Goal: Task Accomplishment & Management: Use online tool/utility

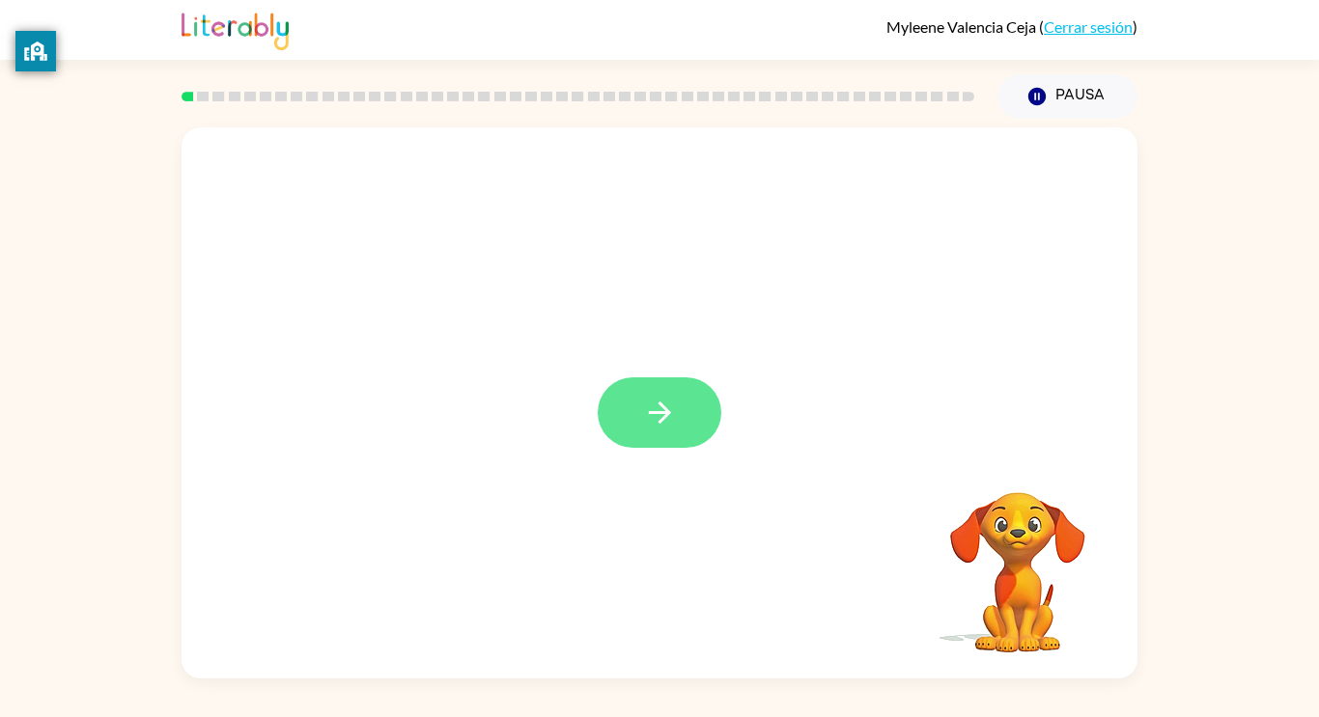
click at [693, 413] on button "button" at bounding box center [660, 412] width 124 height 70
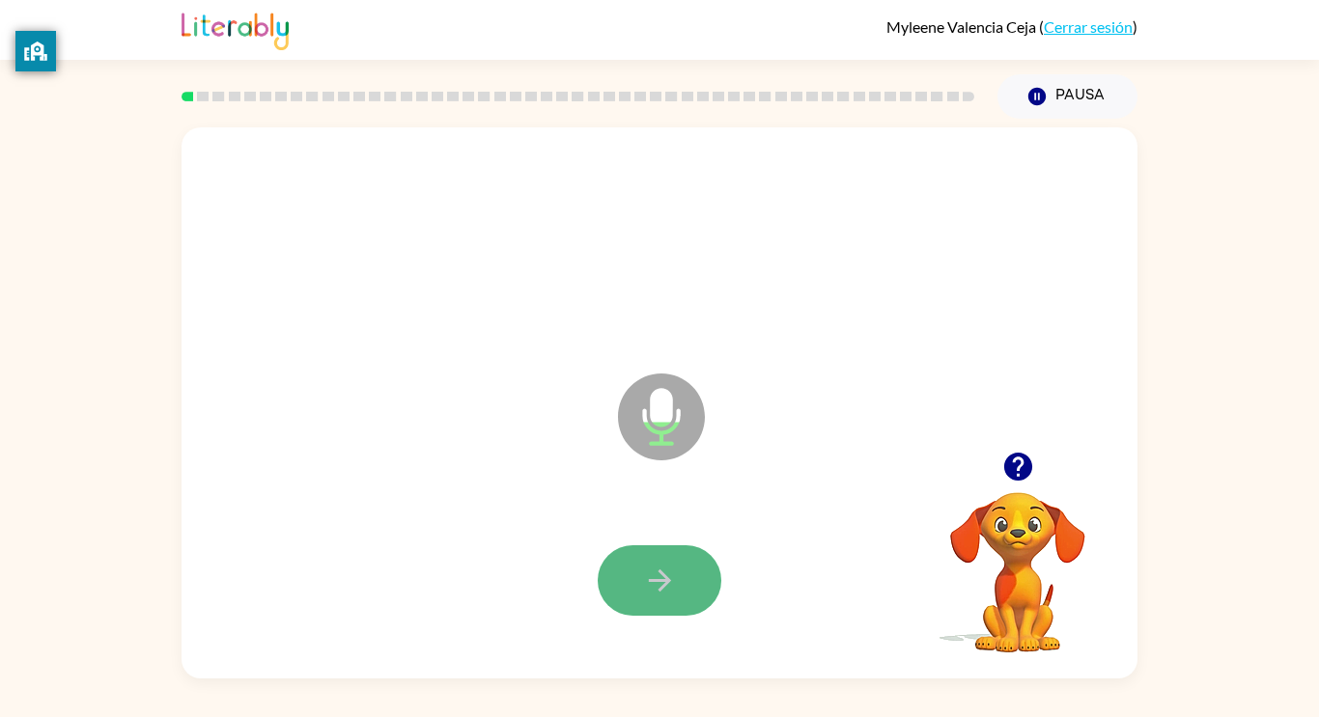
click at [685, 557] on button "button" at bounding box center [660, 580] width 124 height 70
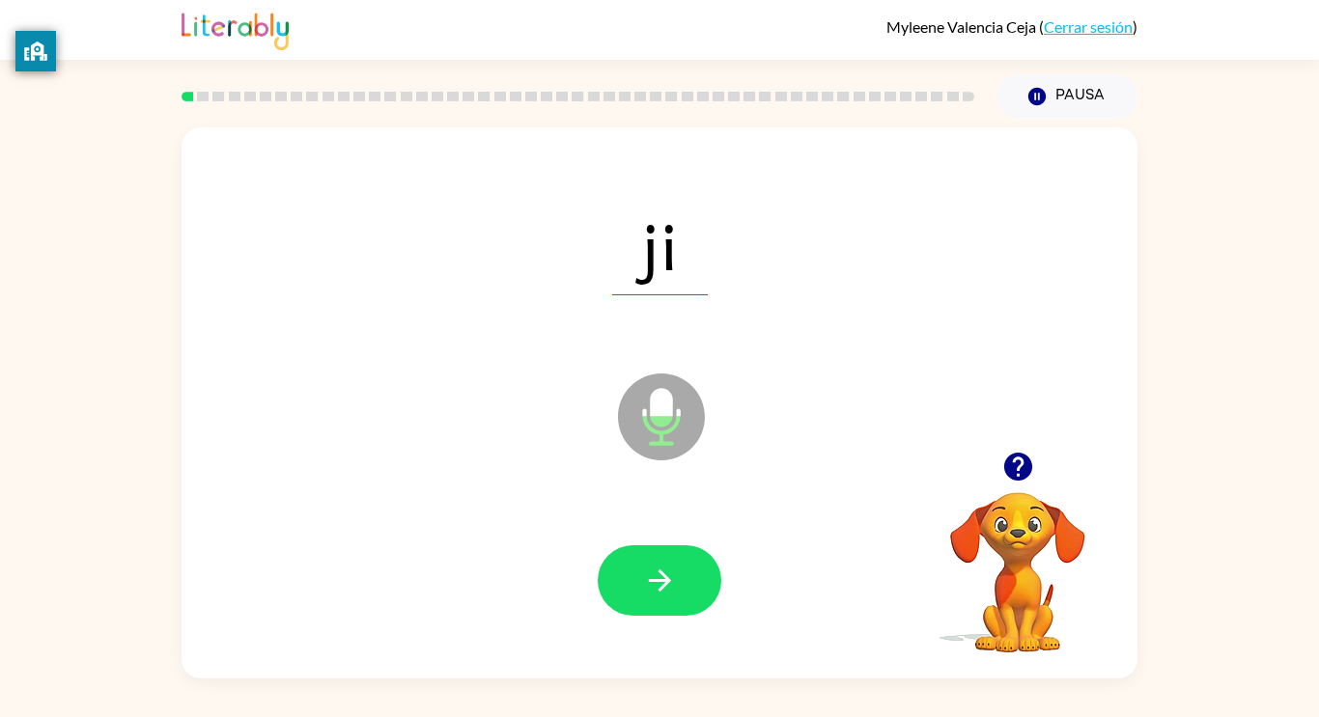
click at [683, 553] on button "button" at bounding box center [660, 580] width 124 height 70
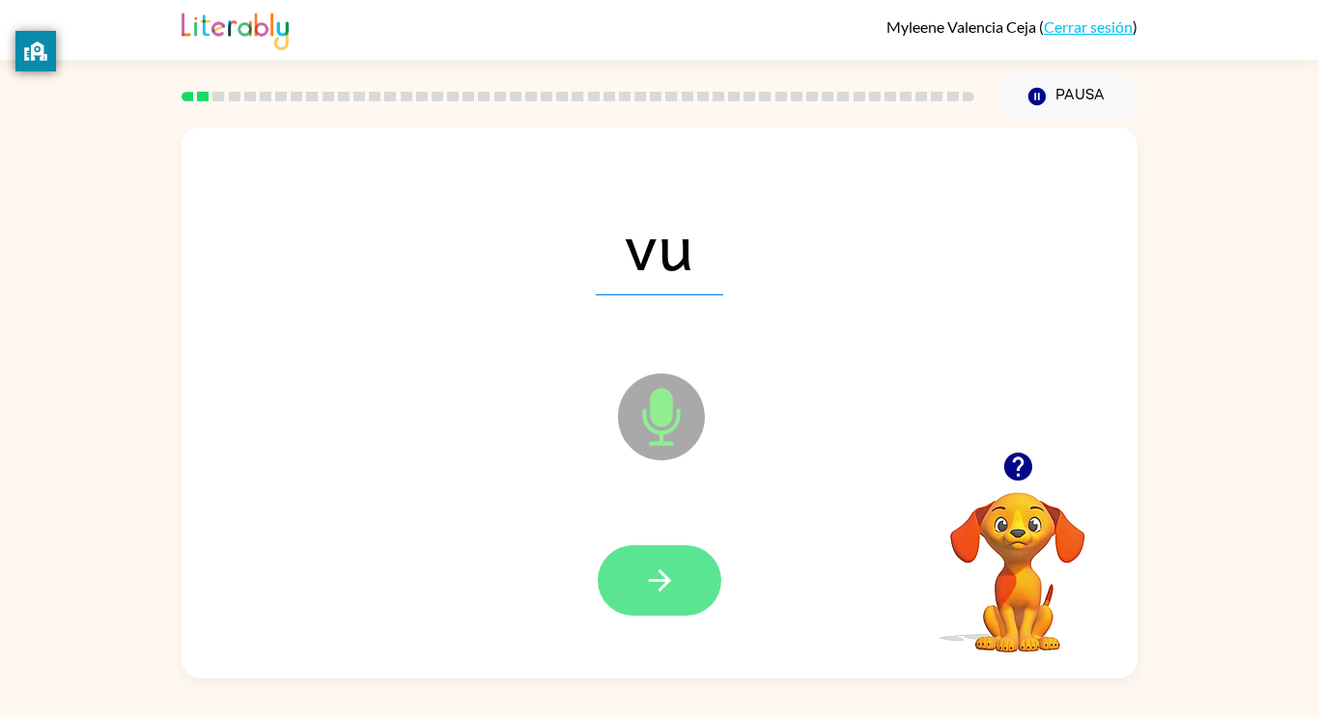
click at [683, 567] on button "button" at bounding box center [660, 580] width 124 height 70
click at [690, 582] on button "button" at bounding box center [660, 580] width 124 height 70
click at [692, 581] on button "button" at bounding box center [660, 580] width 124 height 70
click at [691, 585] on button "button" at bounding box center [660, 580] width 124 height 70
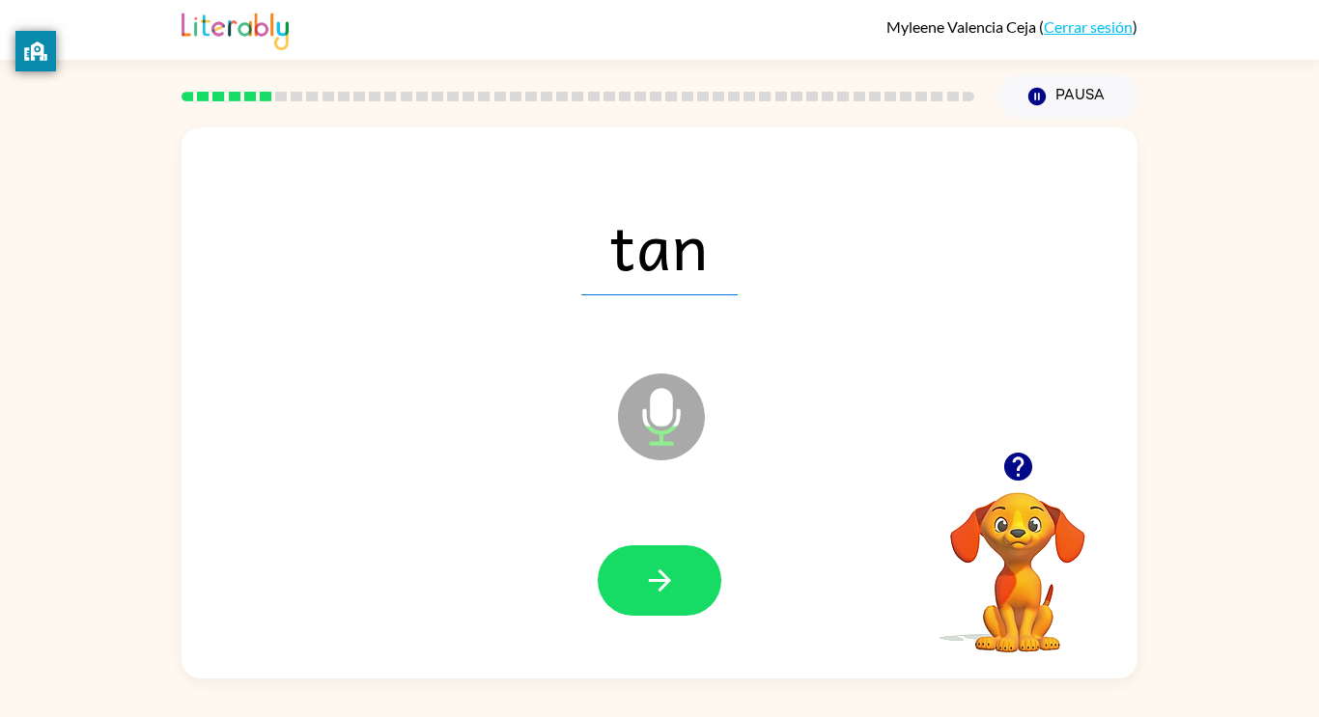
click at [680, 577] on button "button" at bounding box center [660, 580] width 124 height 70
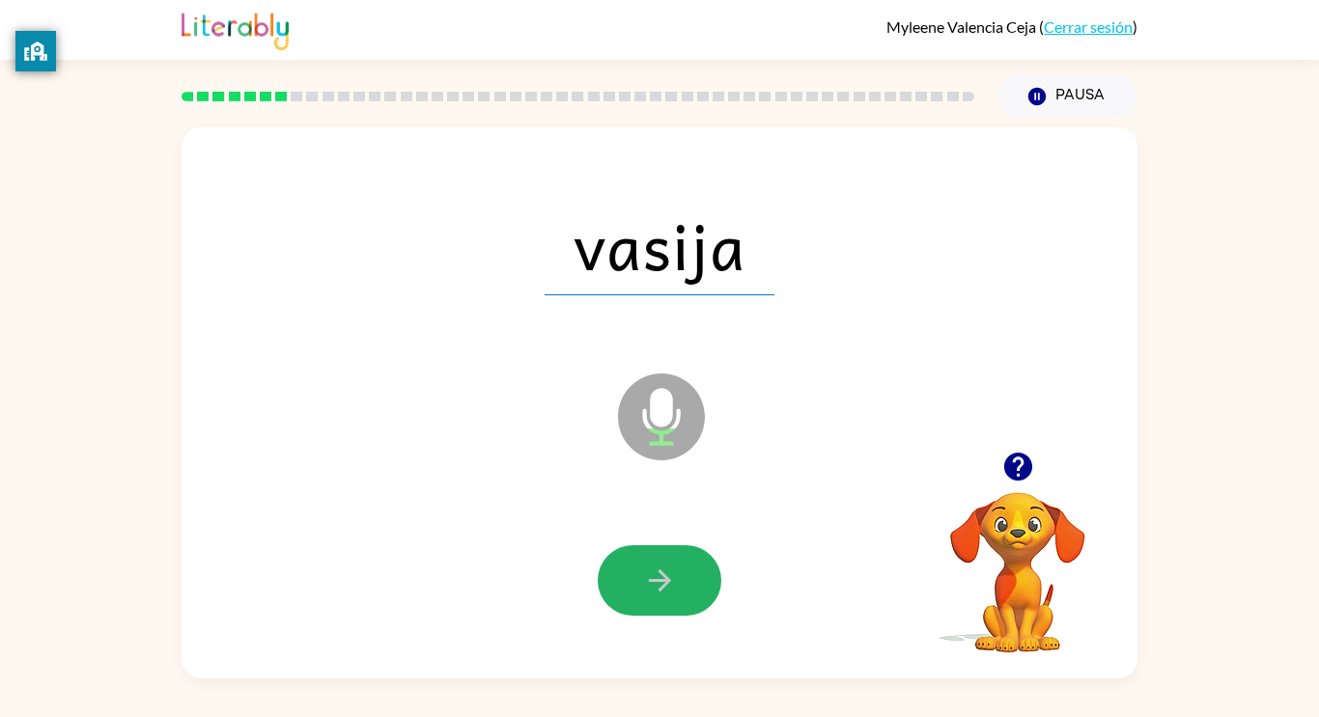
click at [679, 583] on button "button" at bounding box center [660, 580] width 124 height 70
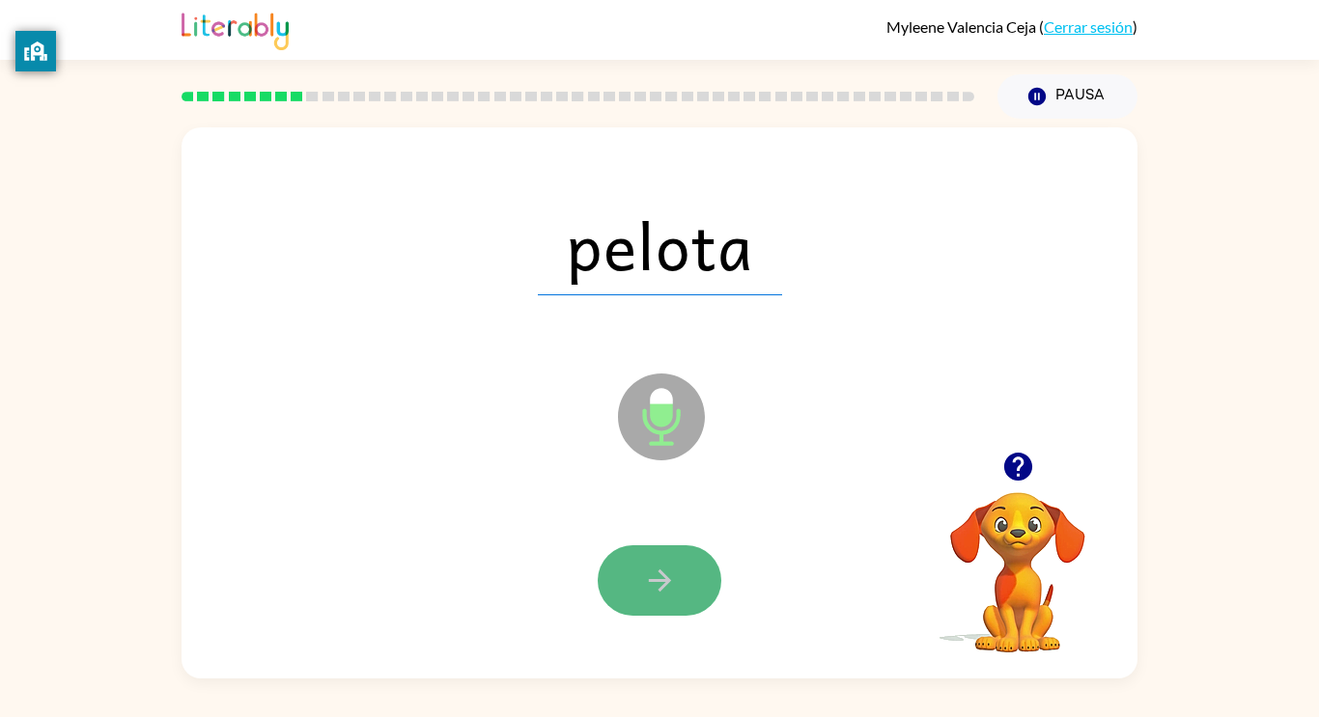
click at [688, 583] on button "button" at bounding box center [660, 580] width 124 height 70
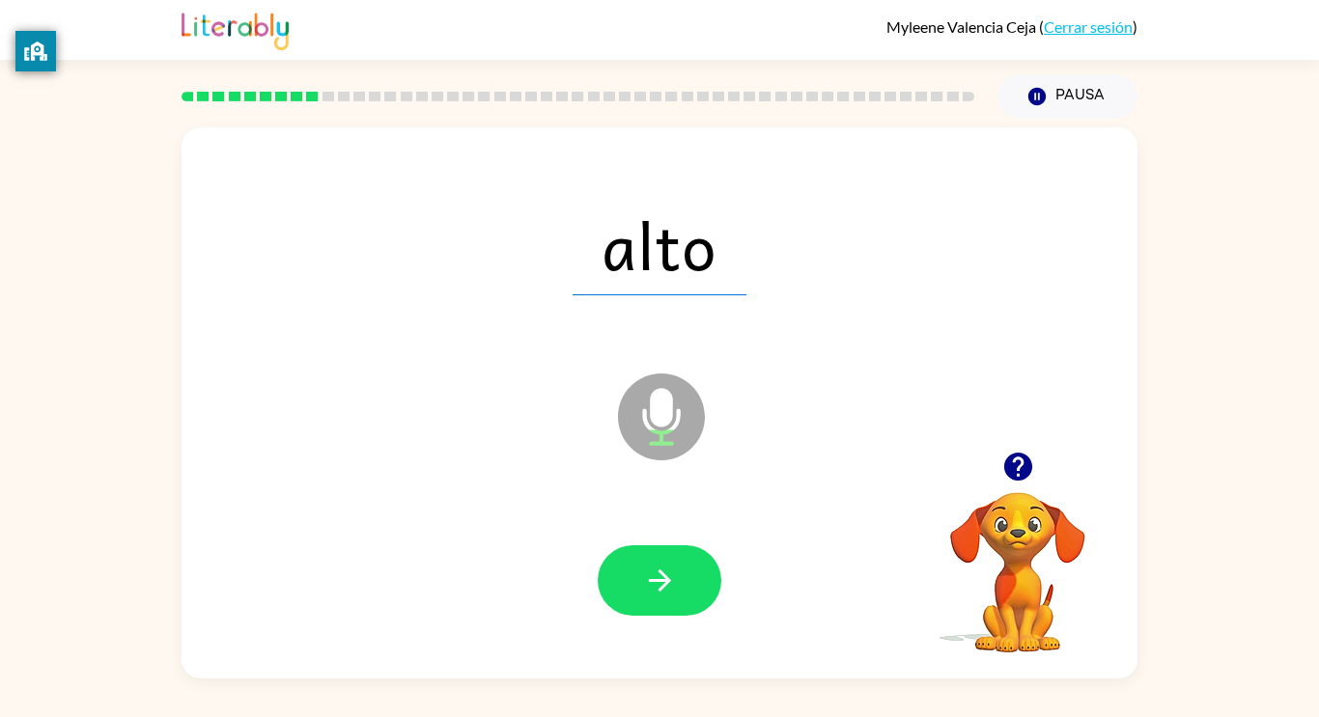
click at [688, 582] on button "button" at bounding box center [660, 580] width 124 height 70
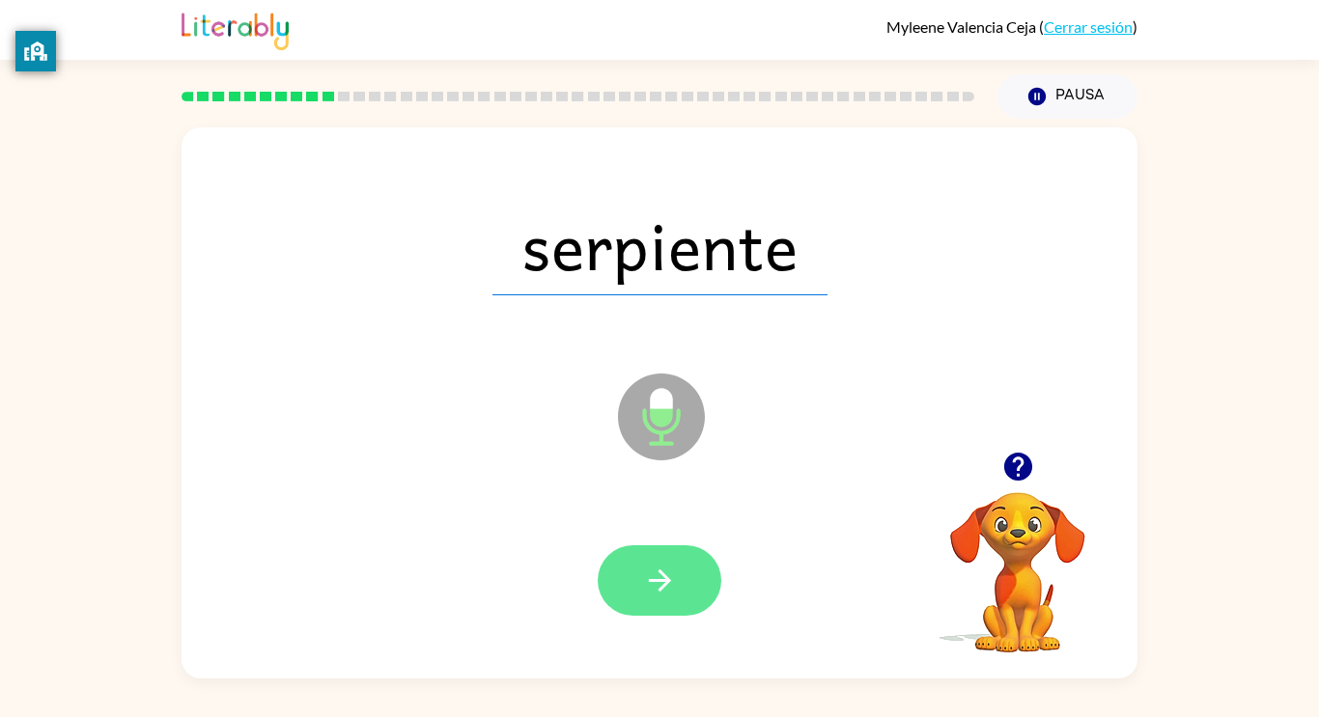
click at [688, 585] on button "button" at bounding box center [660, 580] width 124 height 70
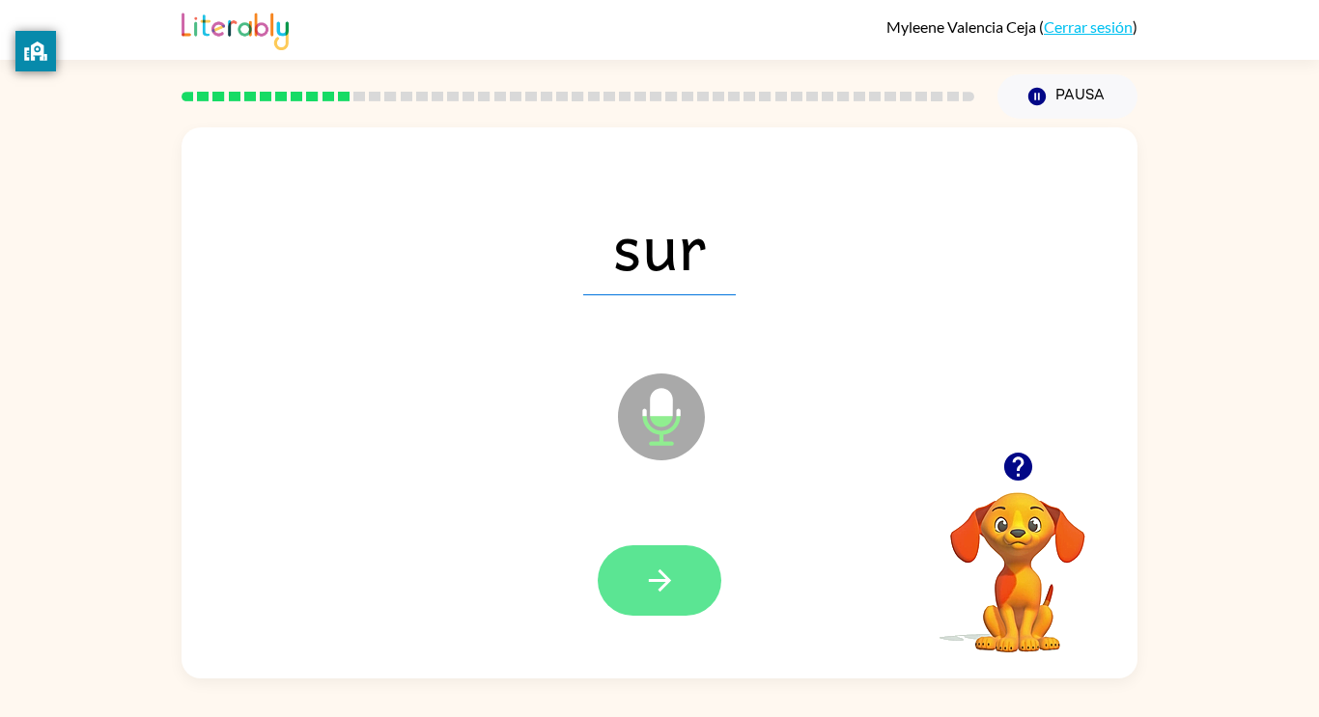
click at [692, 582] on button "button" at bounding box center [660, 580] width 124 height 70
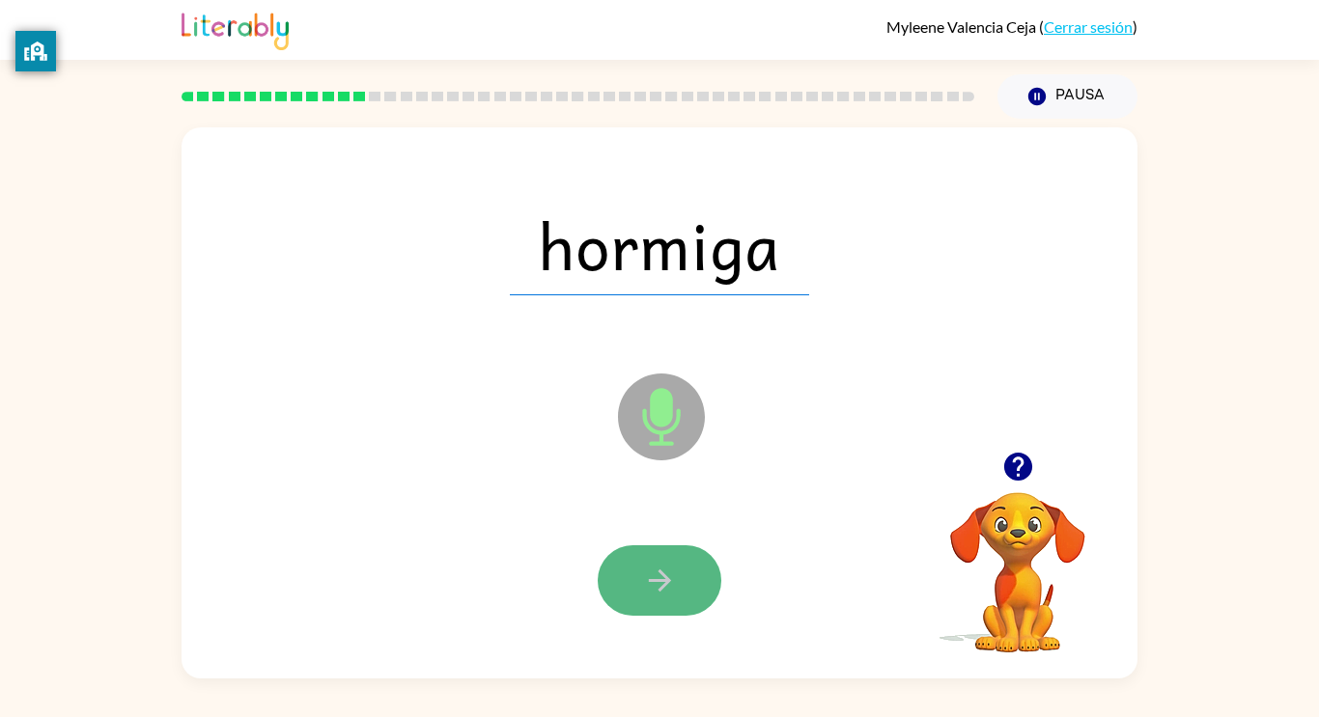
click at [697, 583] on button "button" at bounding box center [660, 580] width 124 height 70
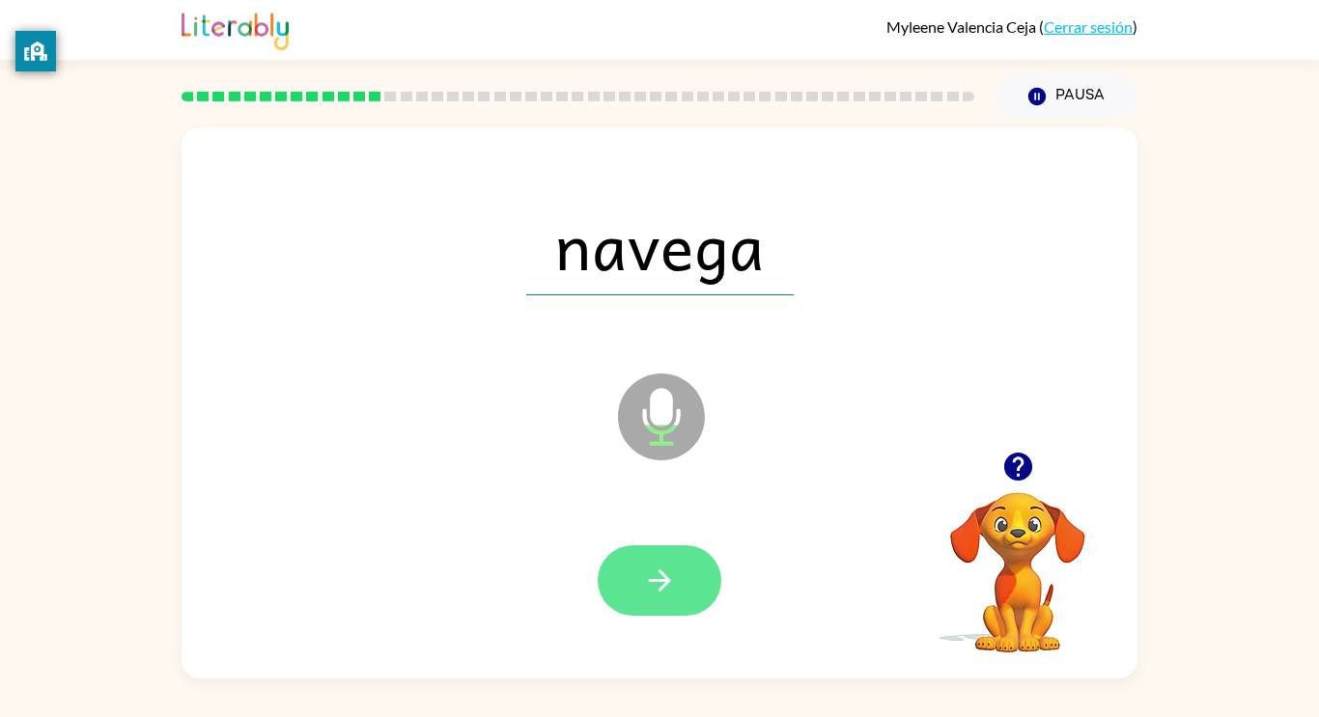
click at [699, 590] on button "button" at bounding box center [660, 580] width 124 height 70
click at [701, 589] on button "button" at bounding box center [660, 580] width 124 height 70
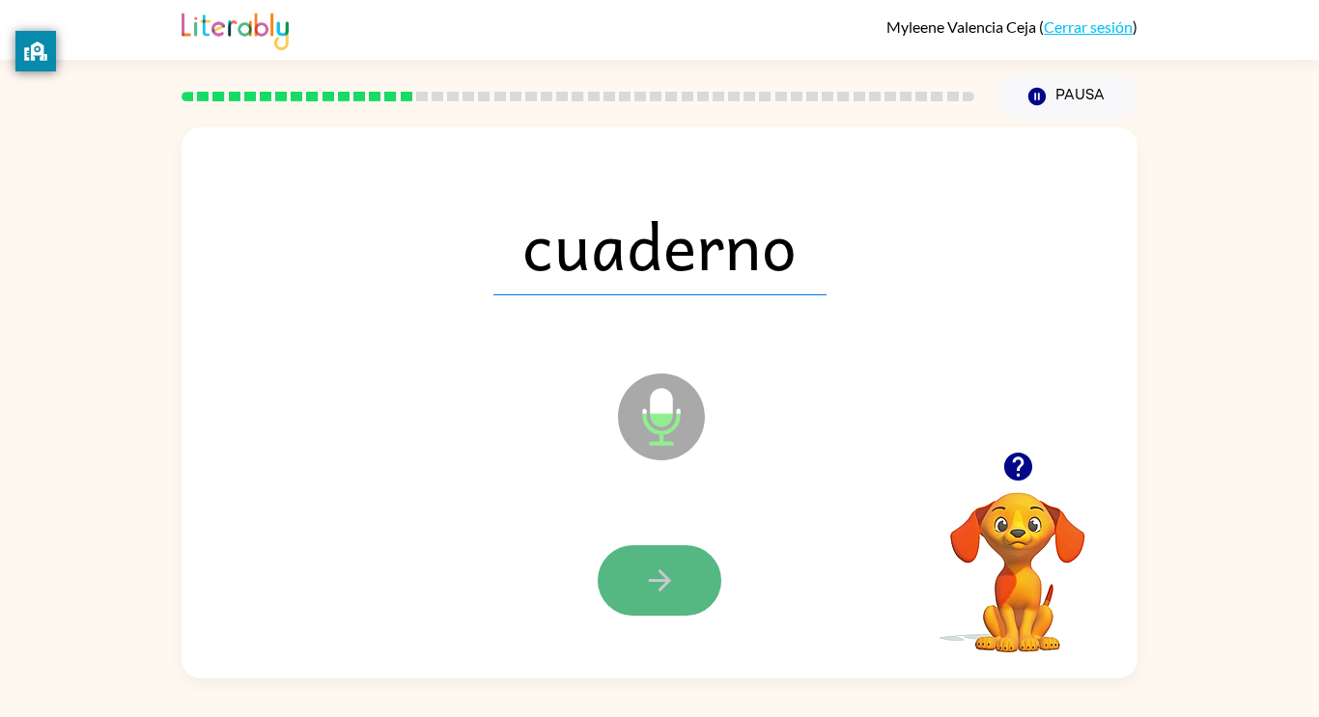
click at [701, 587] on button "button" at bounding box center [660, 580] width 124 height 70
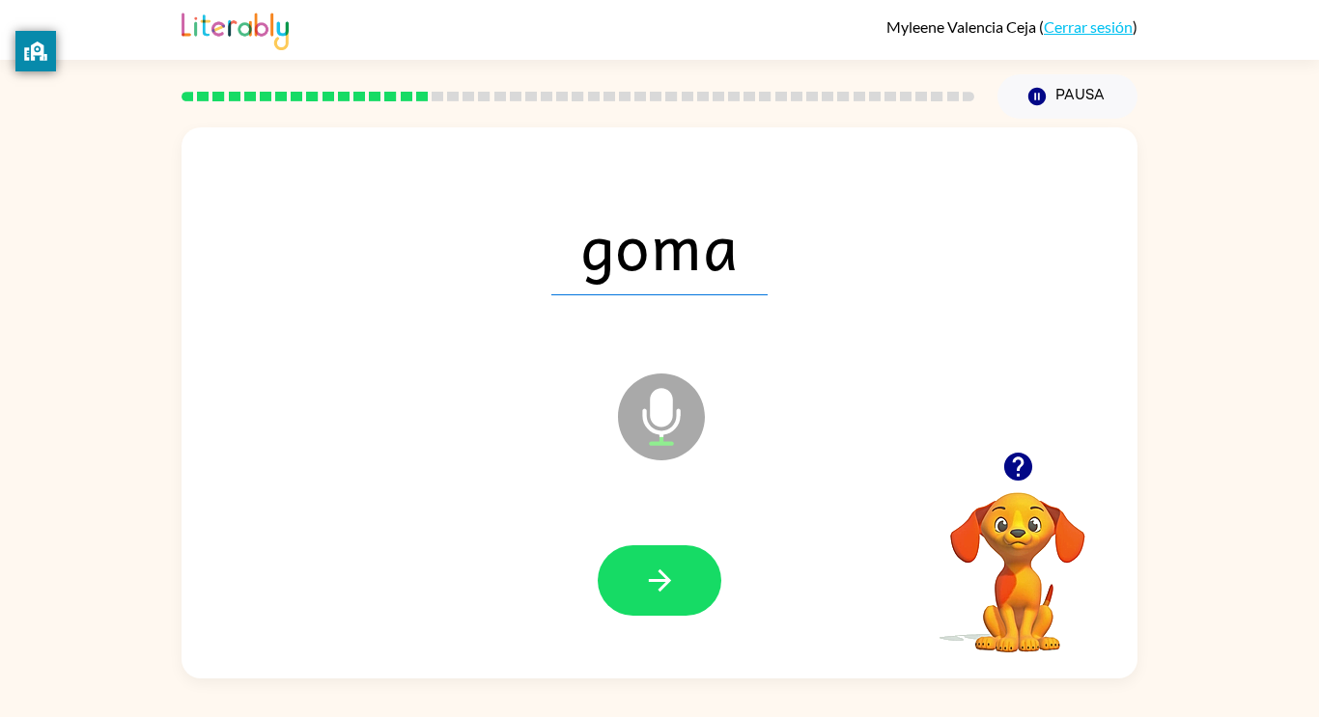
click at [703, 589] on button "button" at bounding box center [660, 580] width 124 height 70
click at [711, 607] on div at bounding box center [660, 580] width 124 height 70
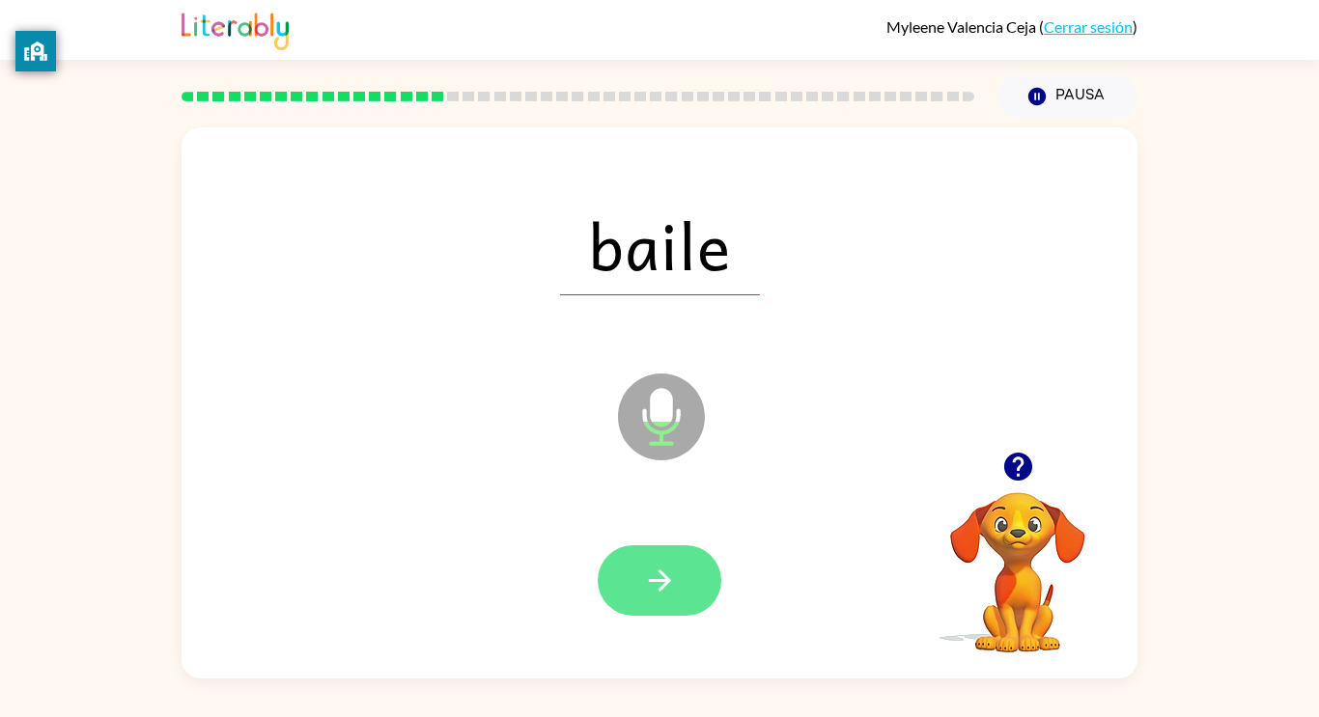
click at [688, 594] on button "button" at bounding box center [660, 580] width 124 height 70
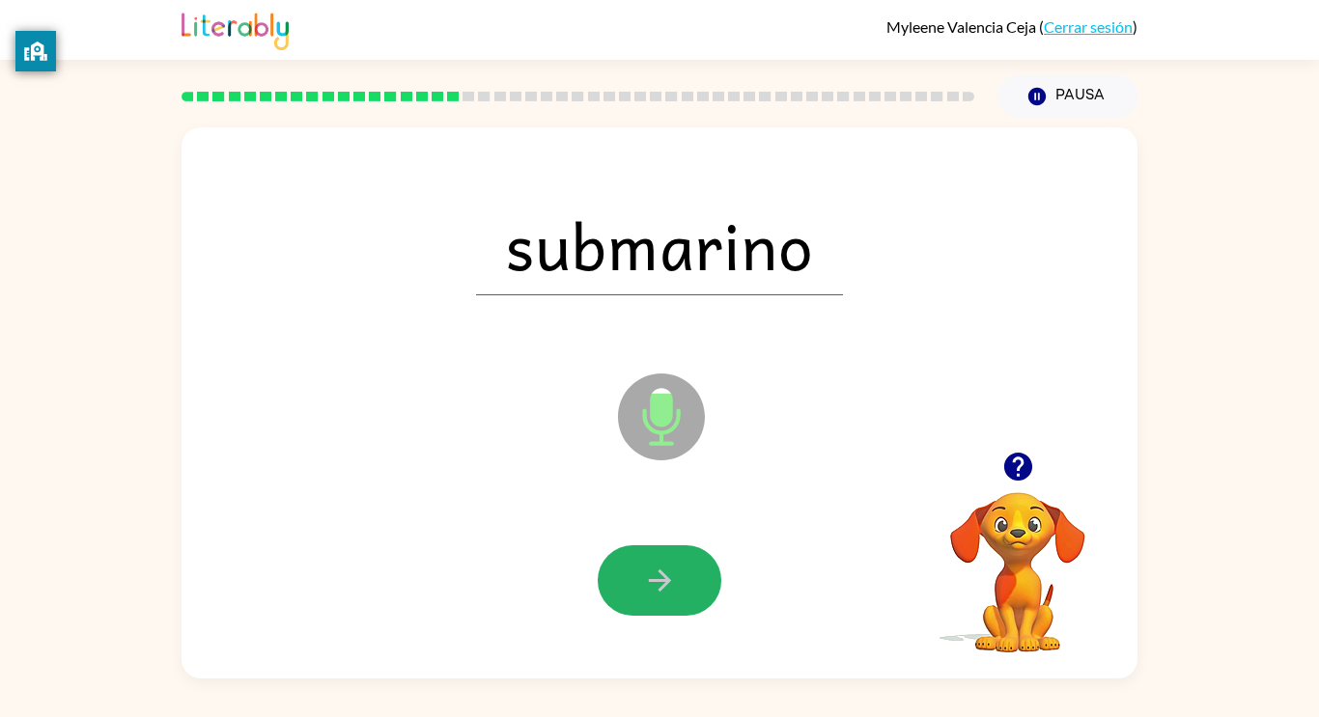
click at [697, 604] on button "button" at bounding box center [660, 580] width 124 height 70
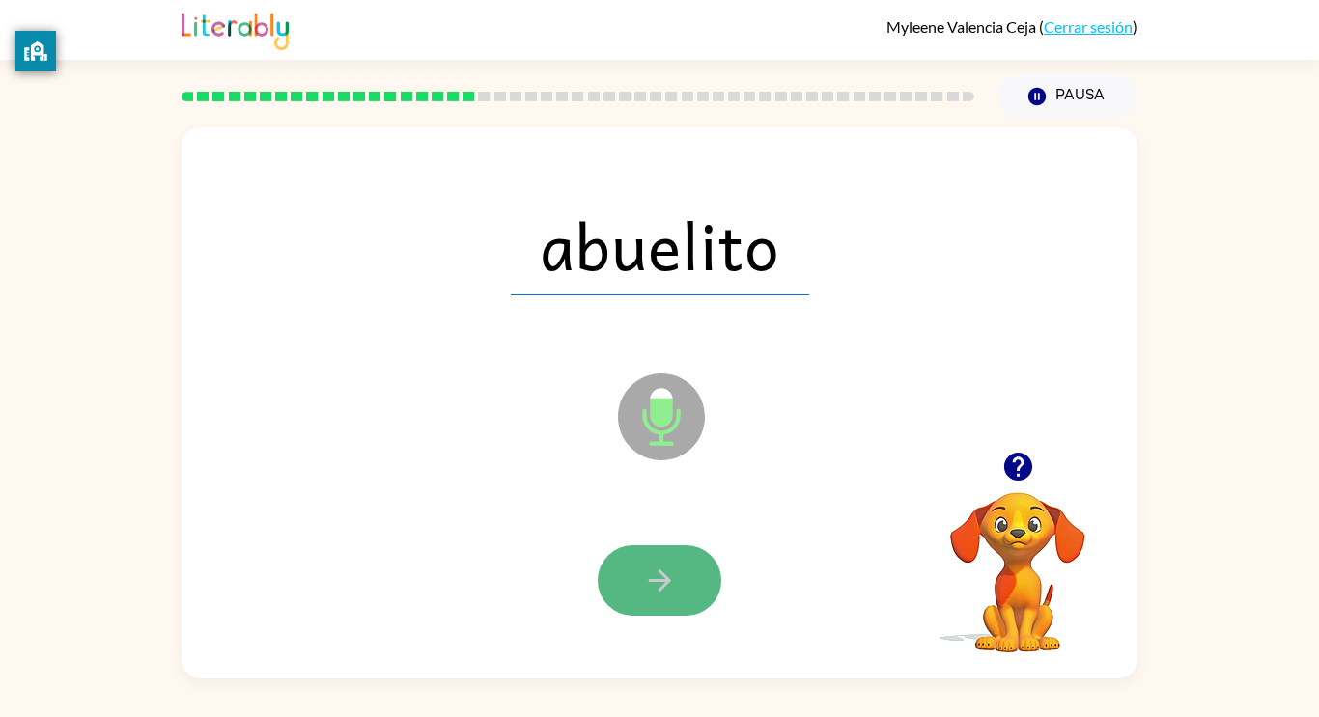
click at [652, 592] on icon "button" at bounding box center [660, 581] width 34 height 34
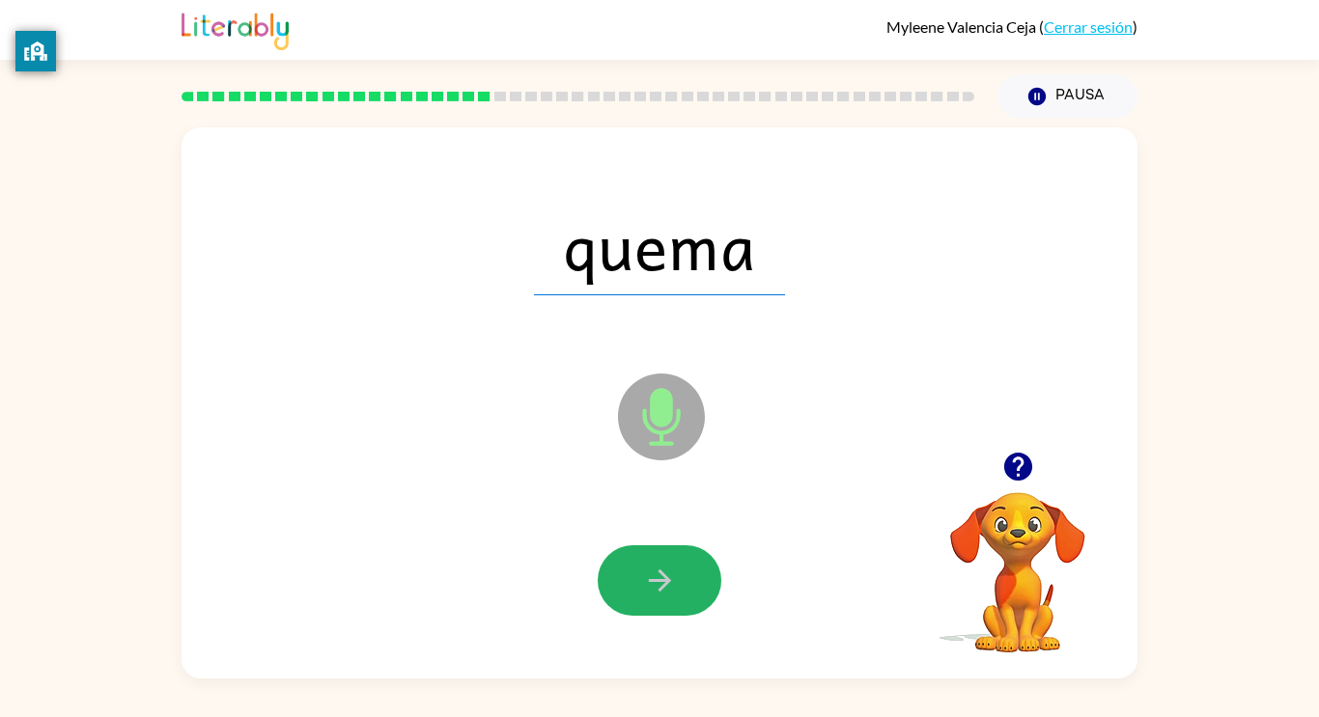
click at [652, 589] on icon "button" at bounding box center [660, 581] width 34 height 34
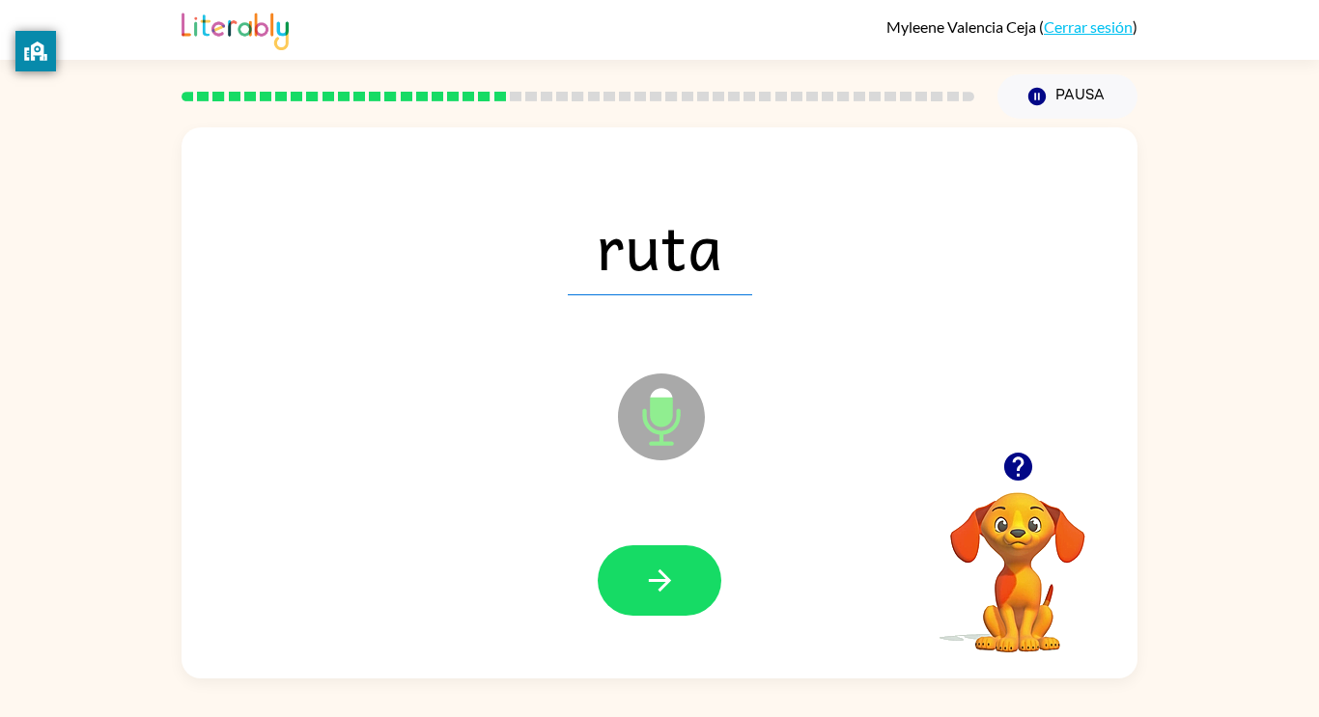
click at [652, 587] on icon "button" at bounding box center [660, 581] width 34 height 34
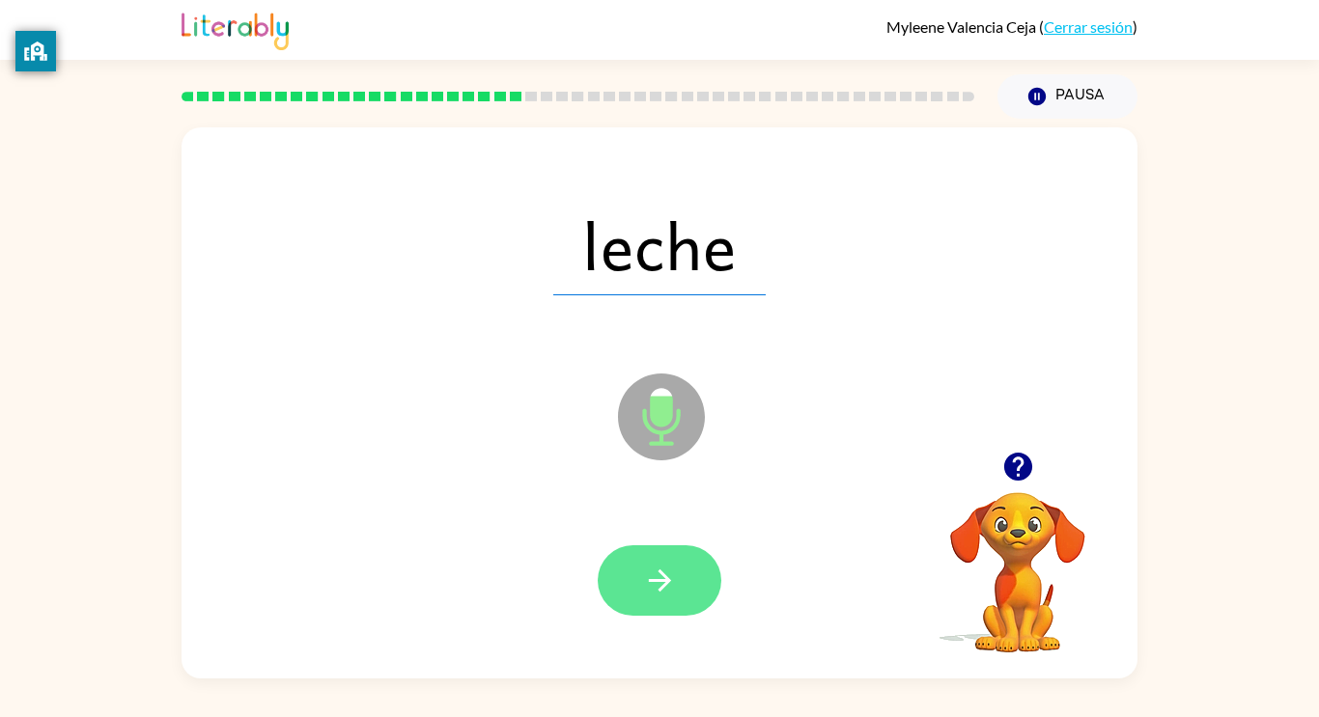
click at [652, 592] on icon "button" at bounding box center [660, 581] width 34 height 34
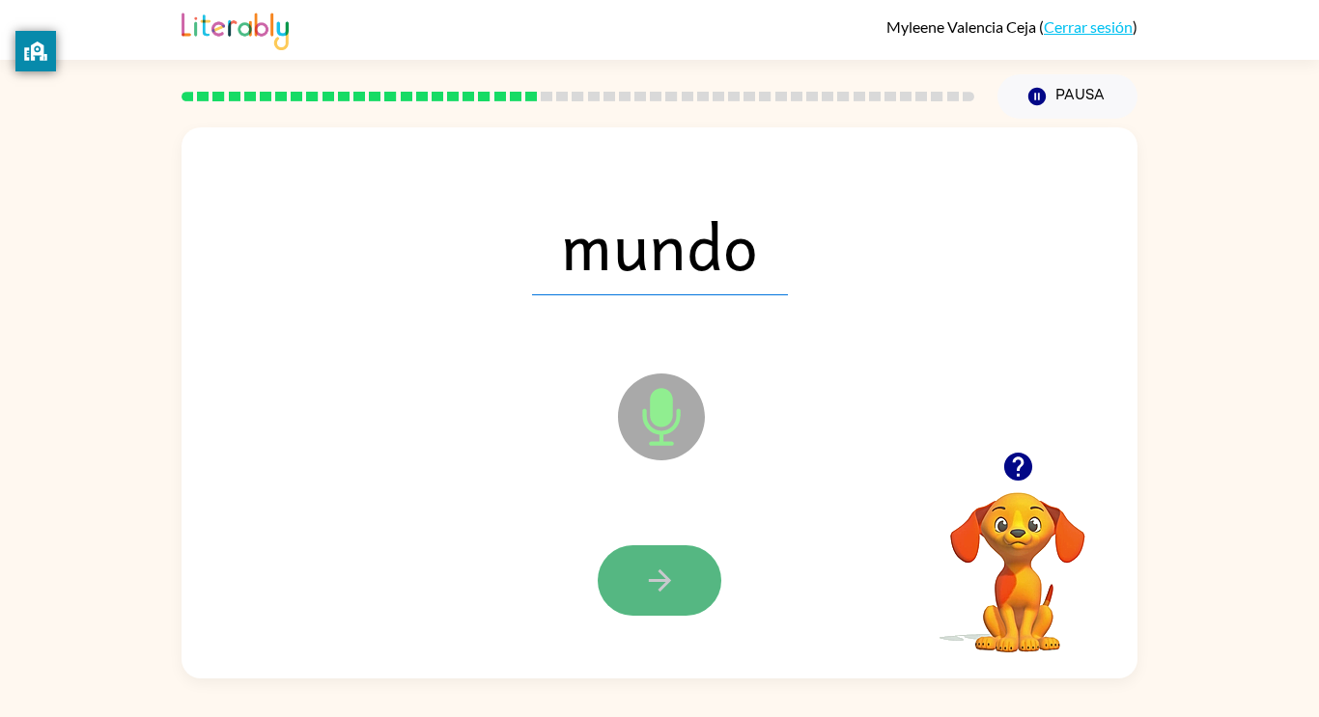
click at [657, 590] on icon "button" at bounding box center [660, 581] width 34 height 34
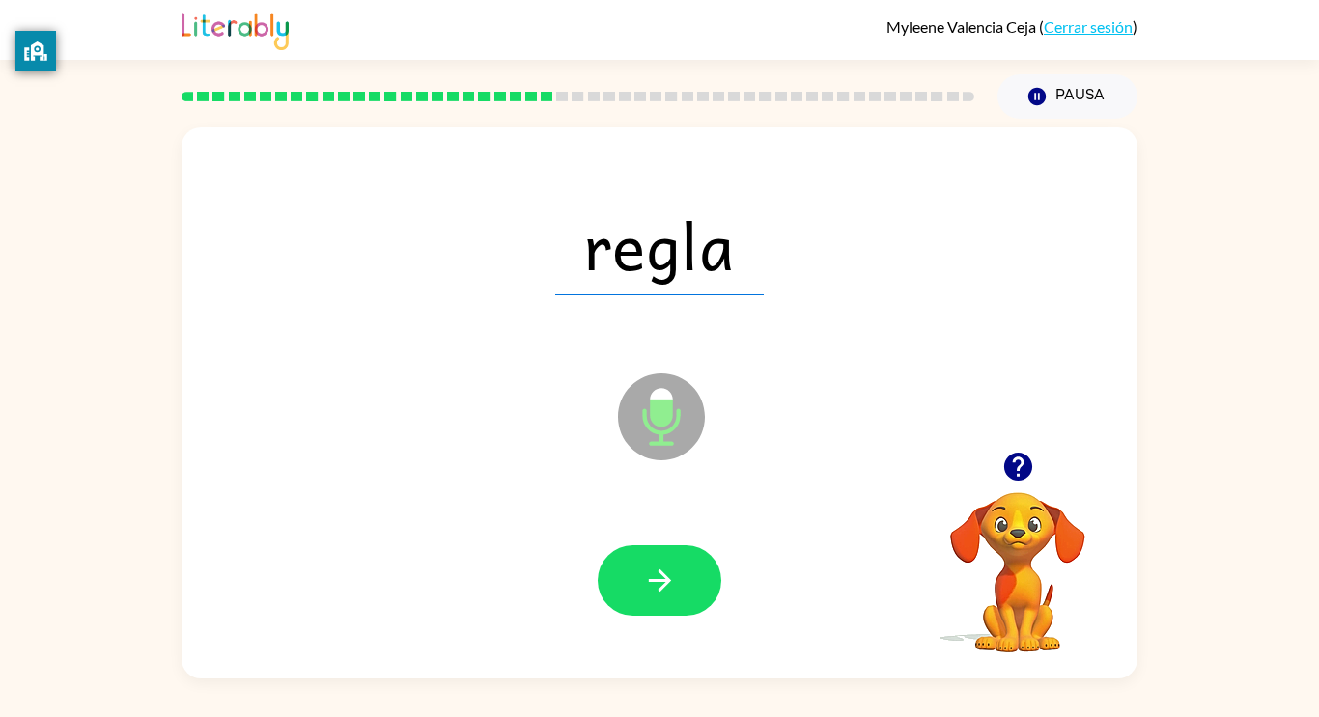
click at [657, 590] on icon "button" at bounding box center [660, 581] width 34 height 34
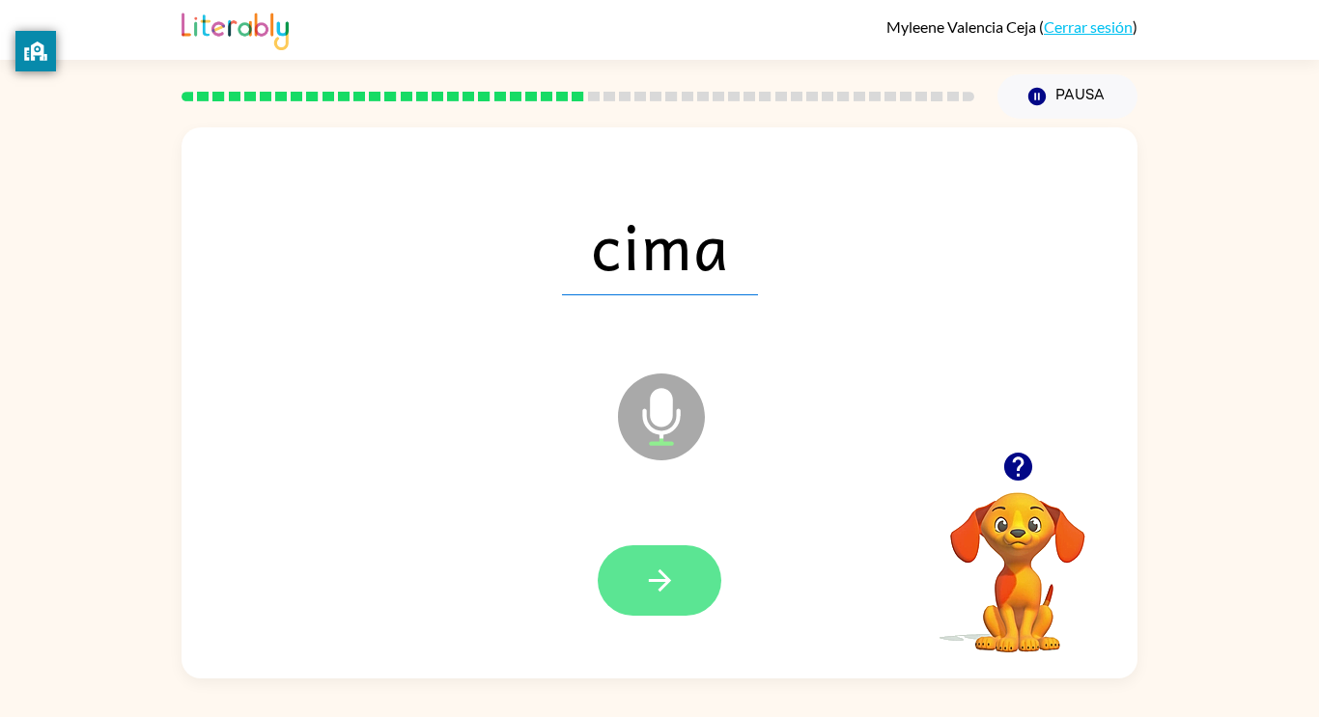
click at [671, 591] on icon "button" at bounding box center [660, 581] width 34 height 34
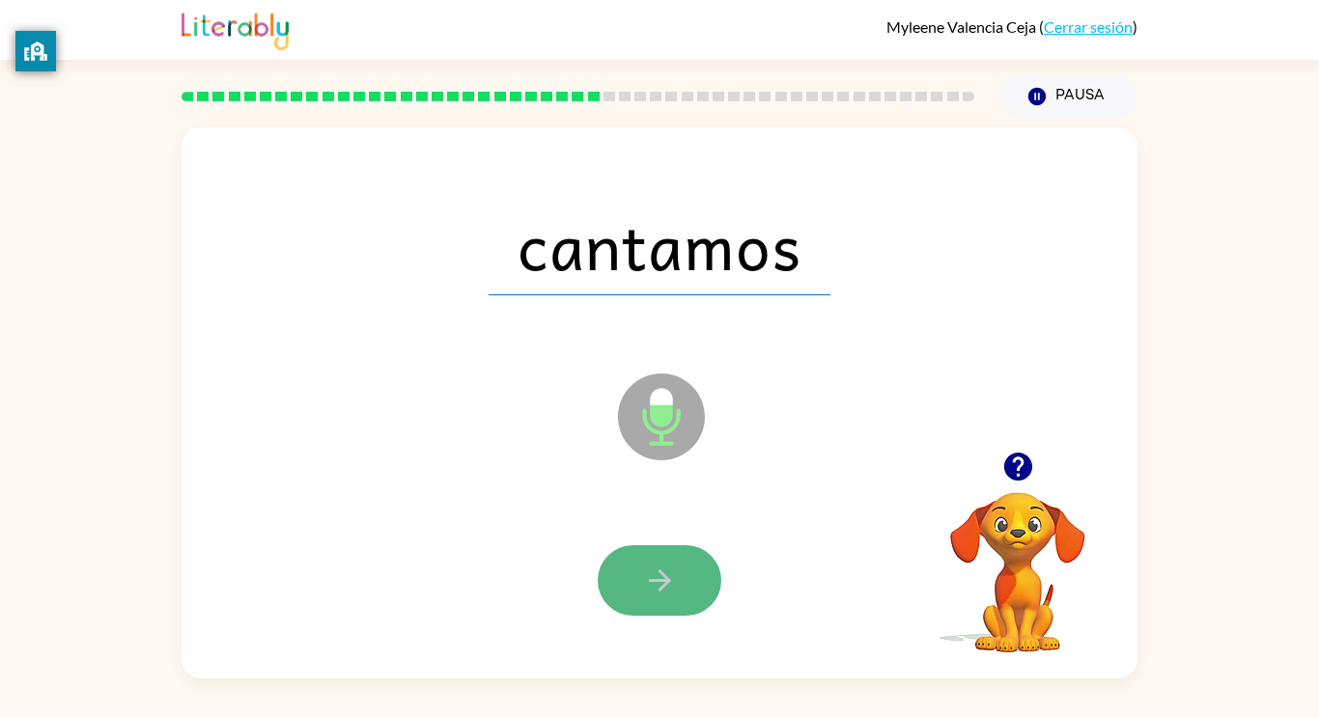
click at [682, 596] on button "button" at bounding box center [660, 580] width 124 height 70
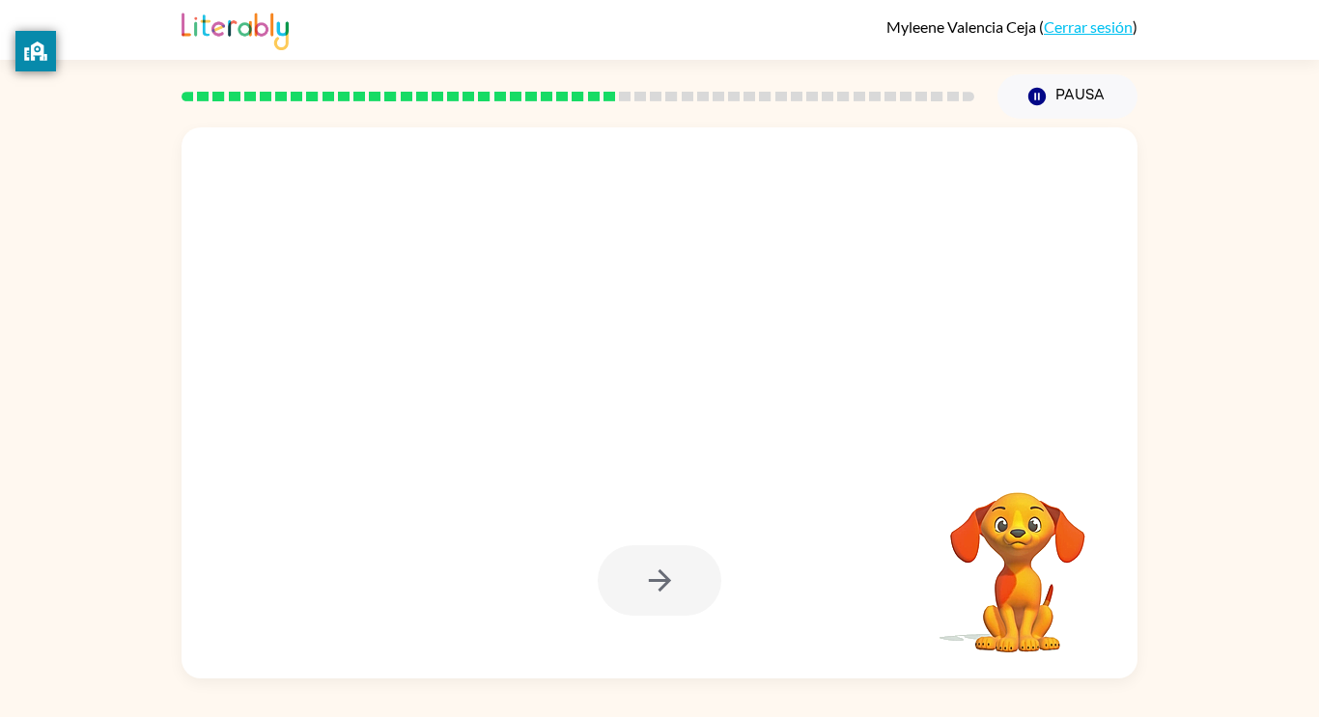
click at [684, 598] on div at bounding box center [660, 580] width 124 height 70
click at [654, 570] on div at bounding box center [660, 580] width 124 height 70
click at [1052, 97] on button "Pausa Pausa" at bounding box center [1067, 96] width 140 height 44
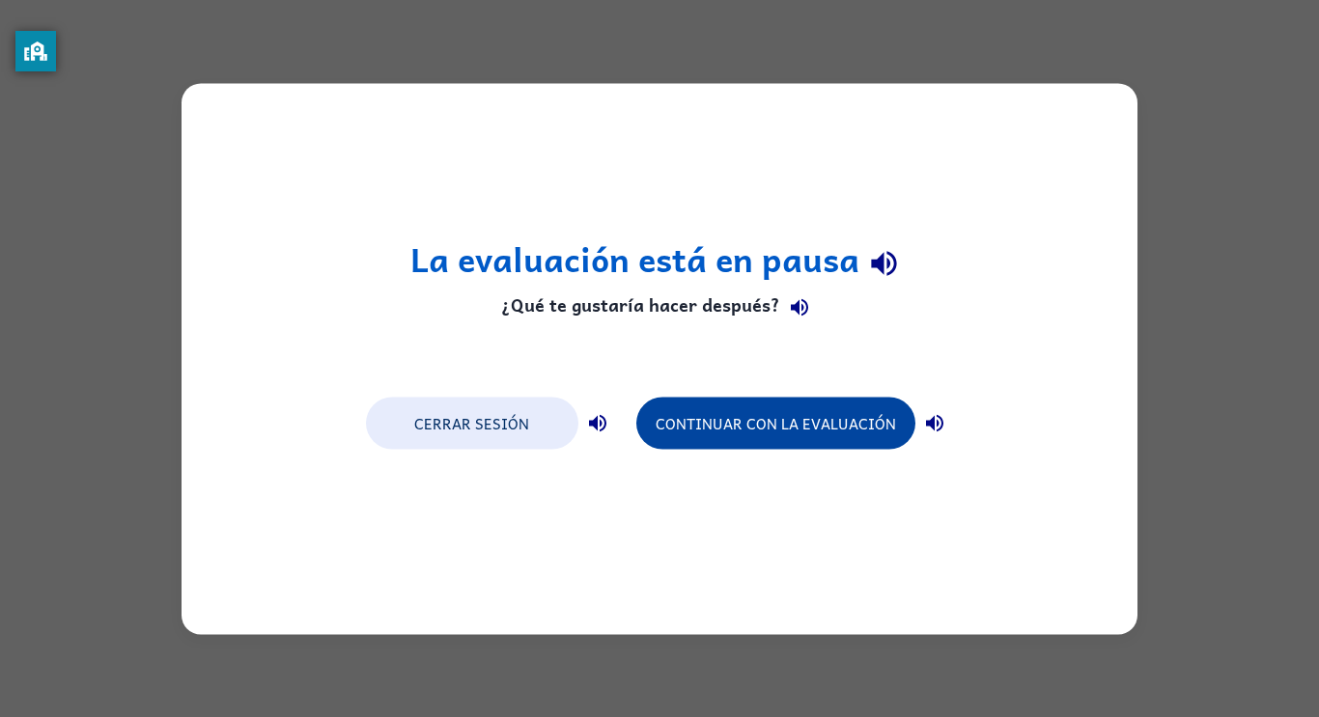
click at [750, 420] on button "Continuar con la evaluación" at bounding box center [775, 423] width 279 height 52
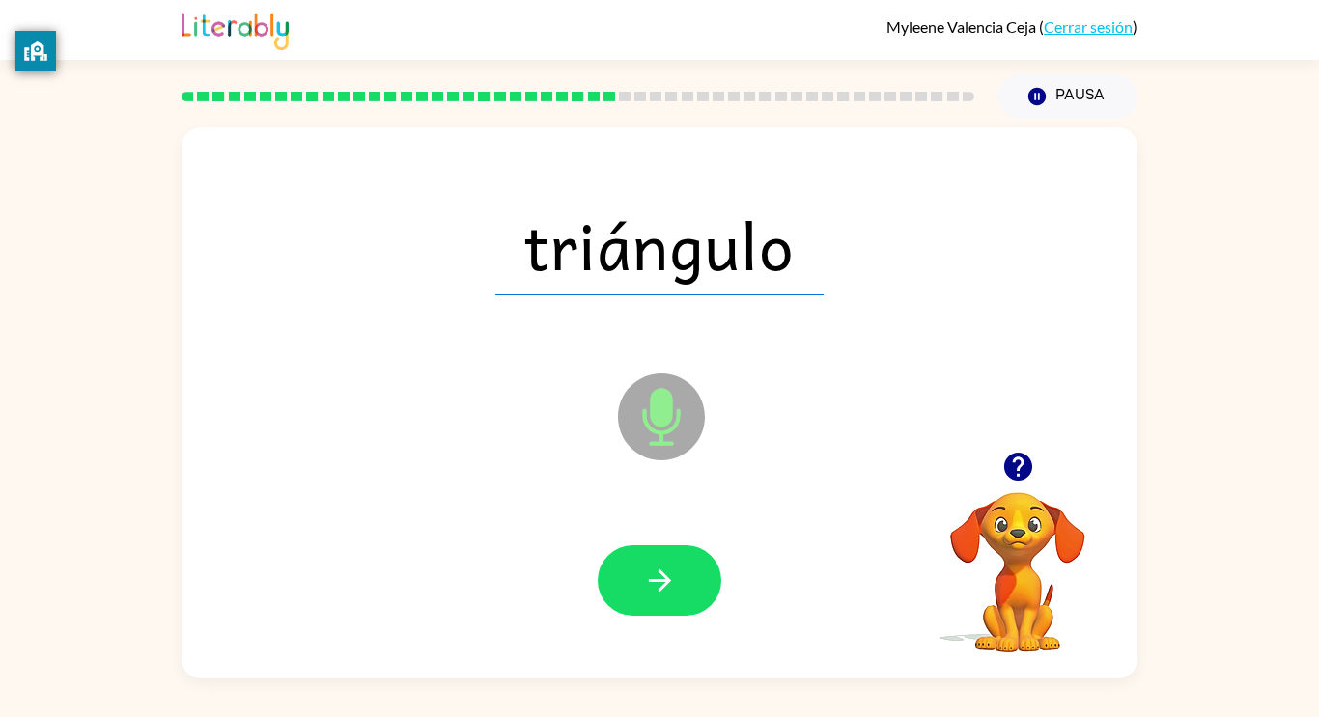
click at [750, 420] on icon "Micrófono El micrófono está aquí para cuando sea tu turno de hablar" at bounding box center [758, 441] width 290 height 145
click at [656, 566] on icon "button" at bounding box center [660, 581] width 34 height 34
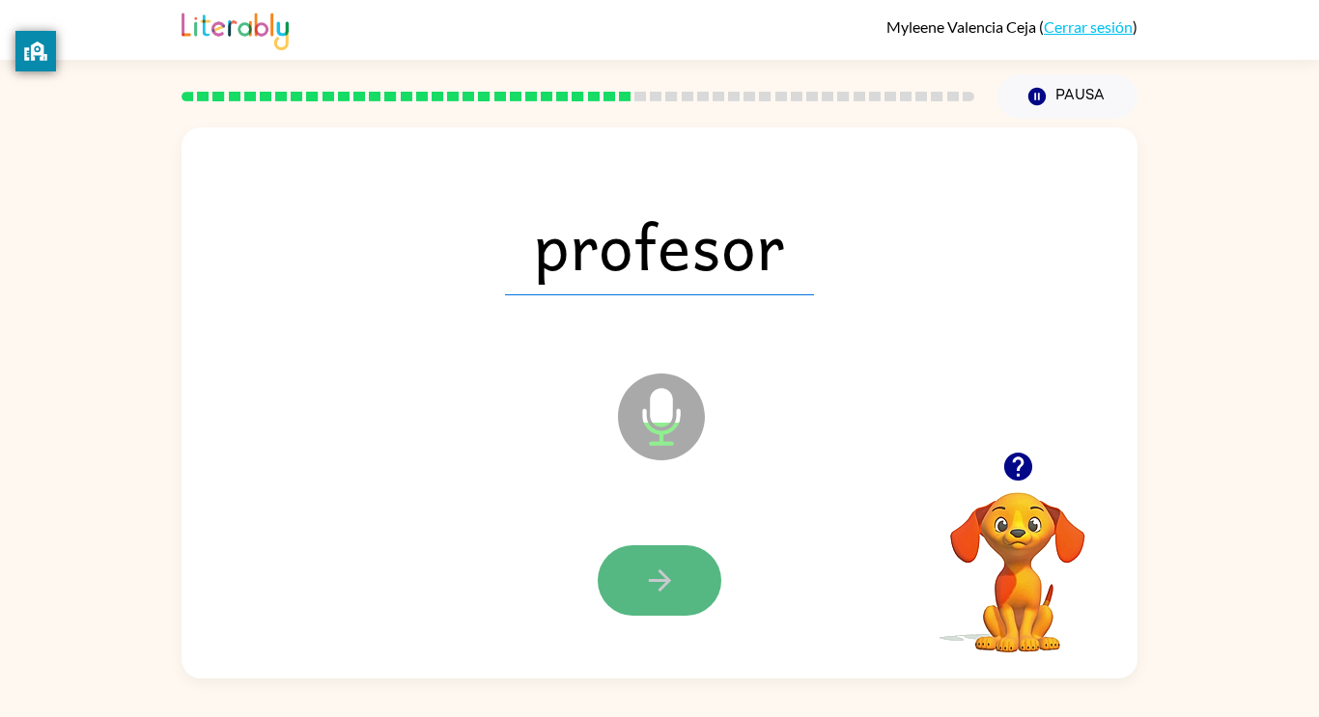
click at [702, 550] on button "button" at bounding box center [660, 580] width 124 height 70
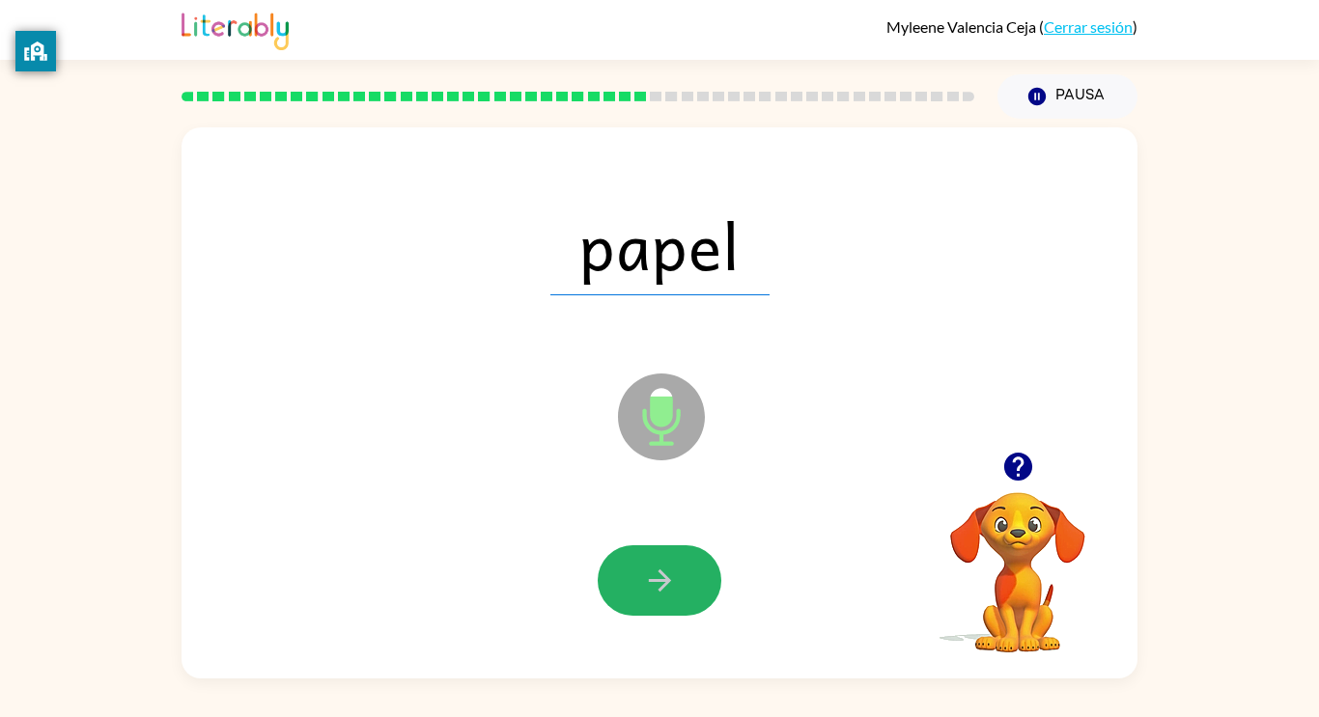
click at [705, 552] on button "button" at bounding box center [660, 580] width 124 height 70
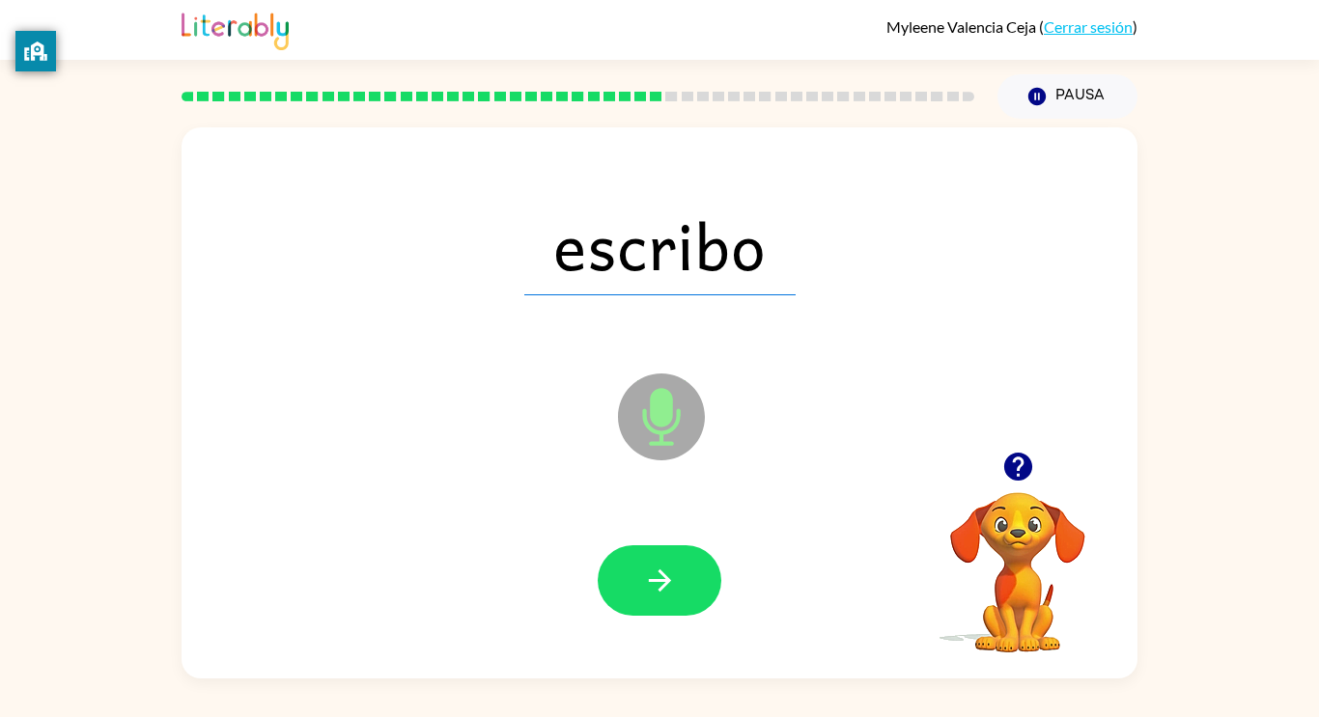
click at [714, 558] on div at bounding box center [660, 580] width 124 height 70
click at [700, 564] on button "button" at bounding box center [660, 580] width 124 height 70
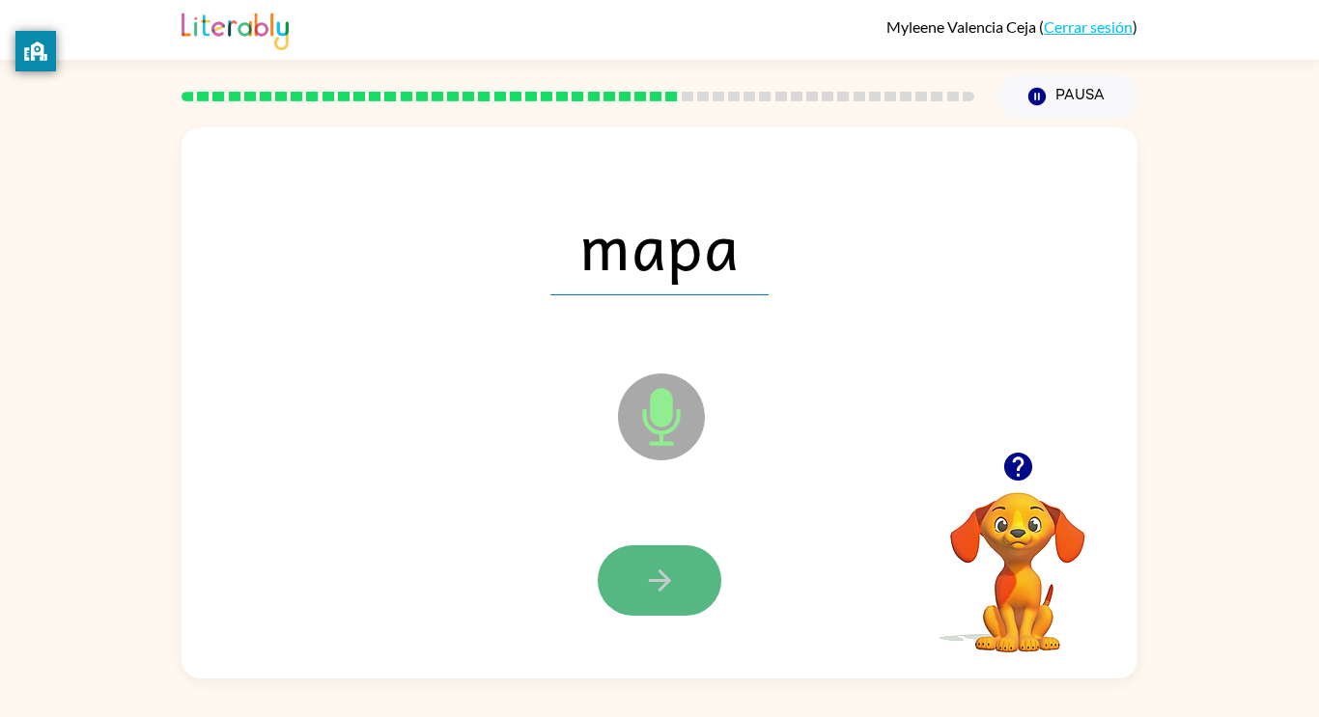
click at [656, 577] on icon "button" at bounding box center [660, 581] width 34 height 34
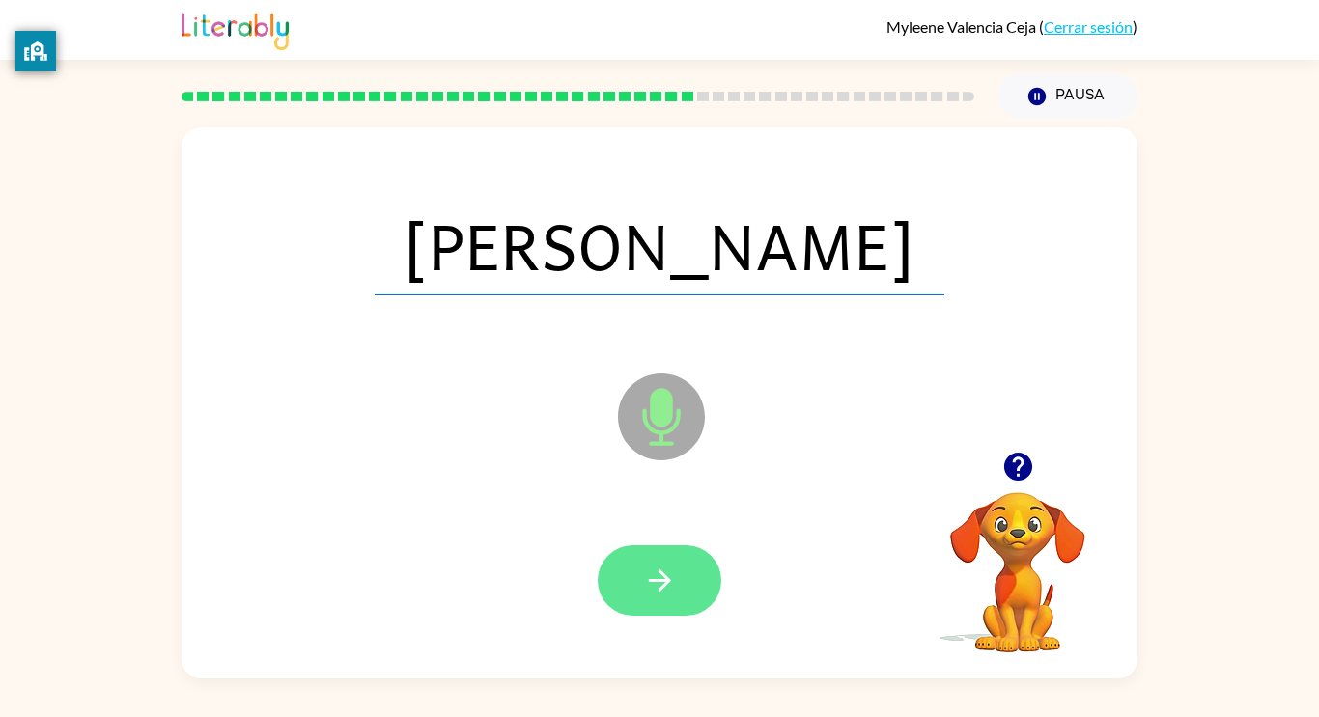
click at [660, 584] on icon "button" at bounding box center [660, 581] width 34 height 34
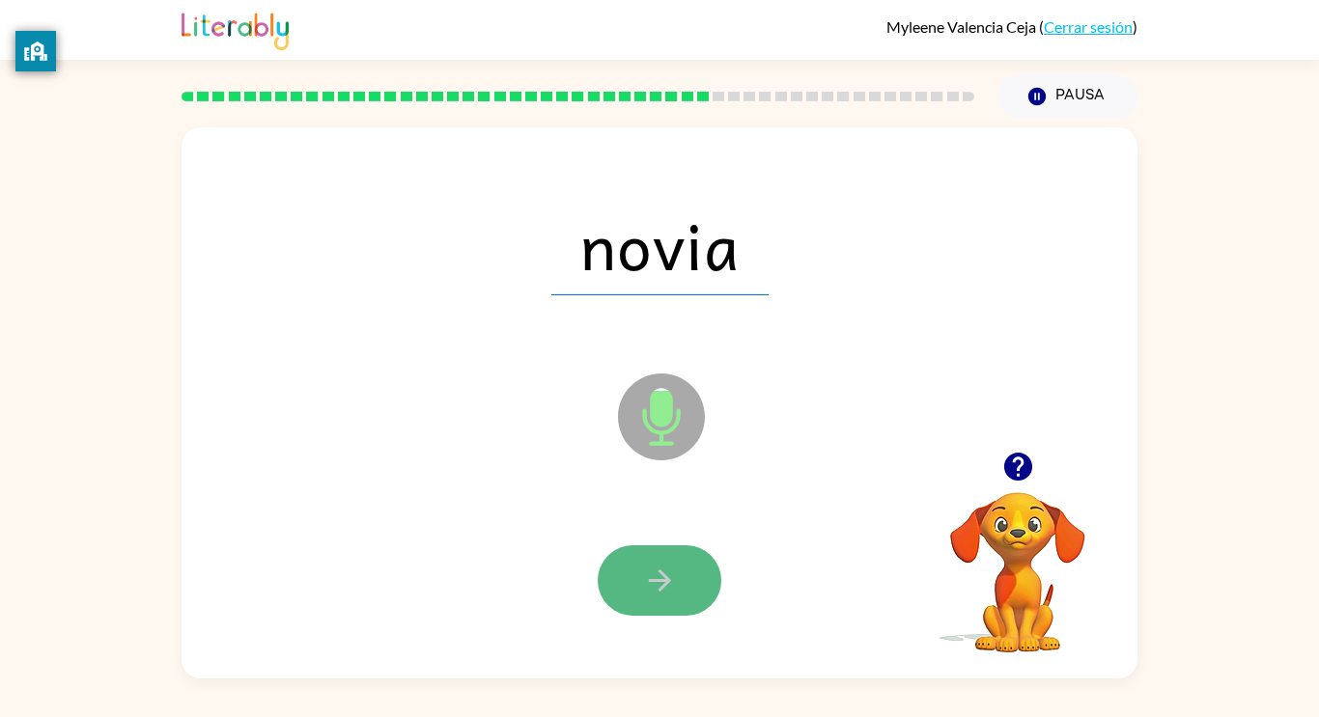
click at [643, 589] on icon "button" at bounding box center [660, 581] width 34 height 34
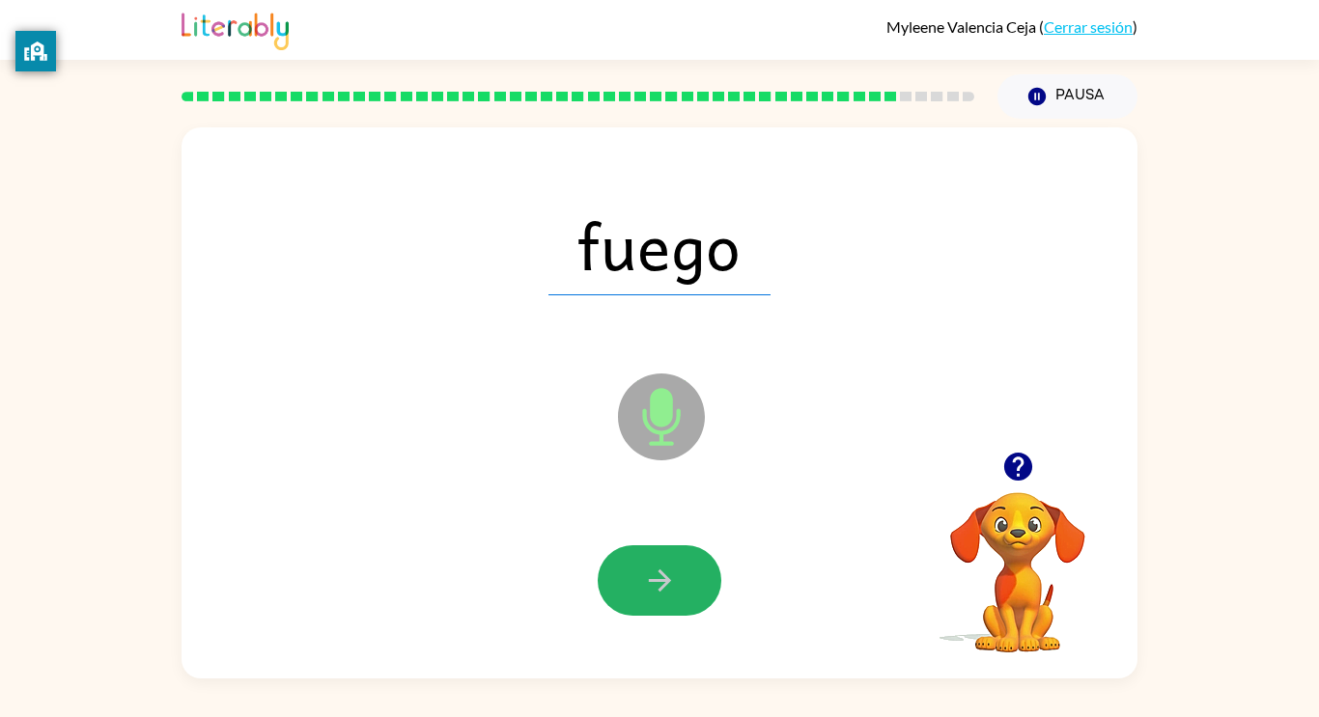
click at [652, 587] on icon "button" at bounding box center [660, 581] width 34 height 34
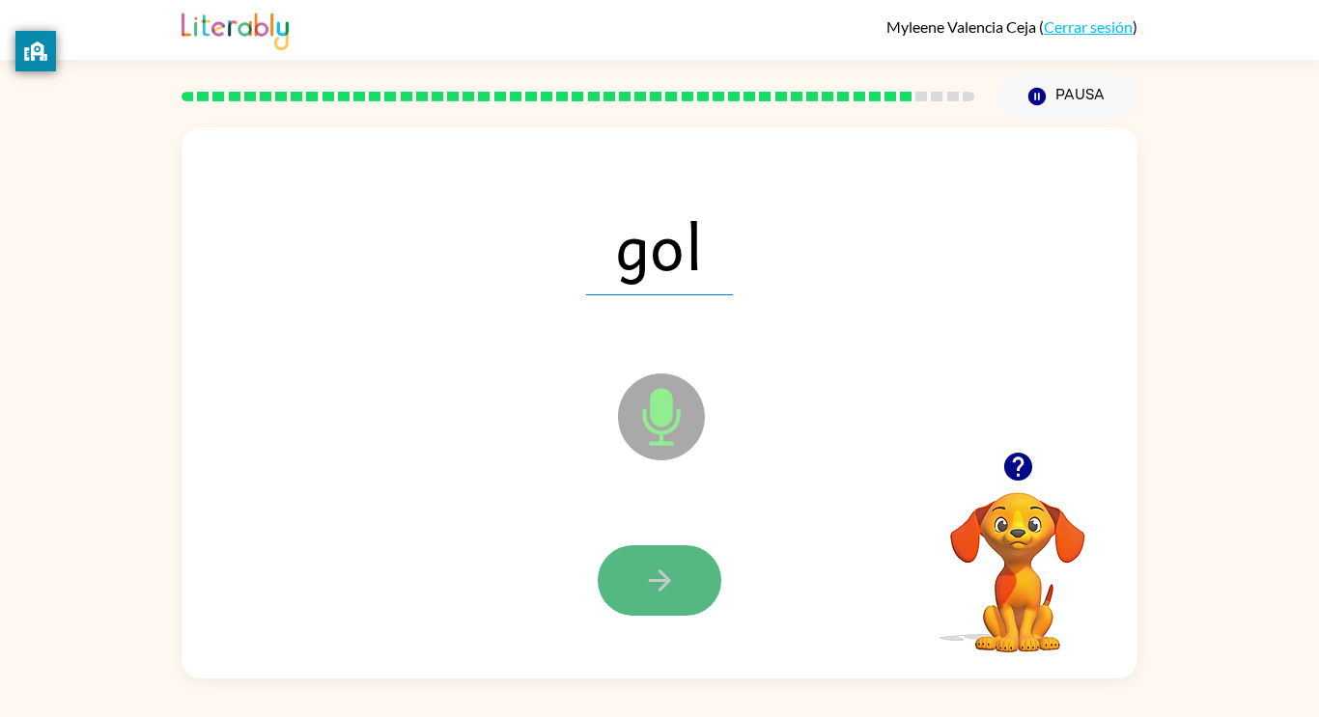
click at [652, 595] on icon "button" at bounding box center [660, 581] width 34 height 34
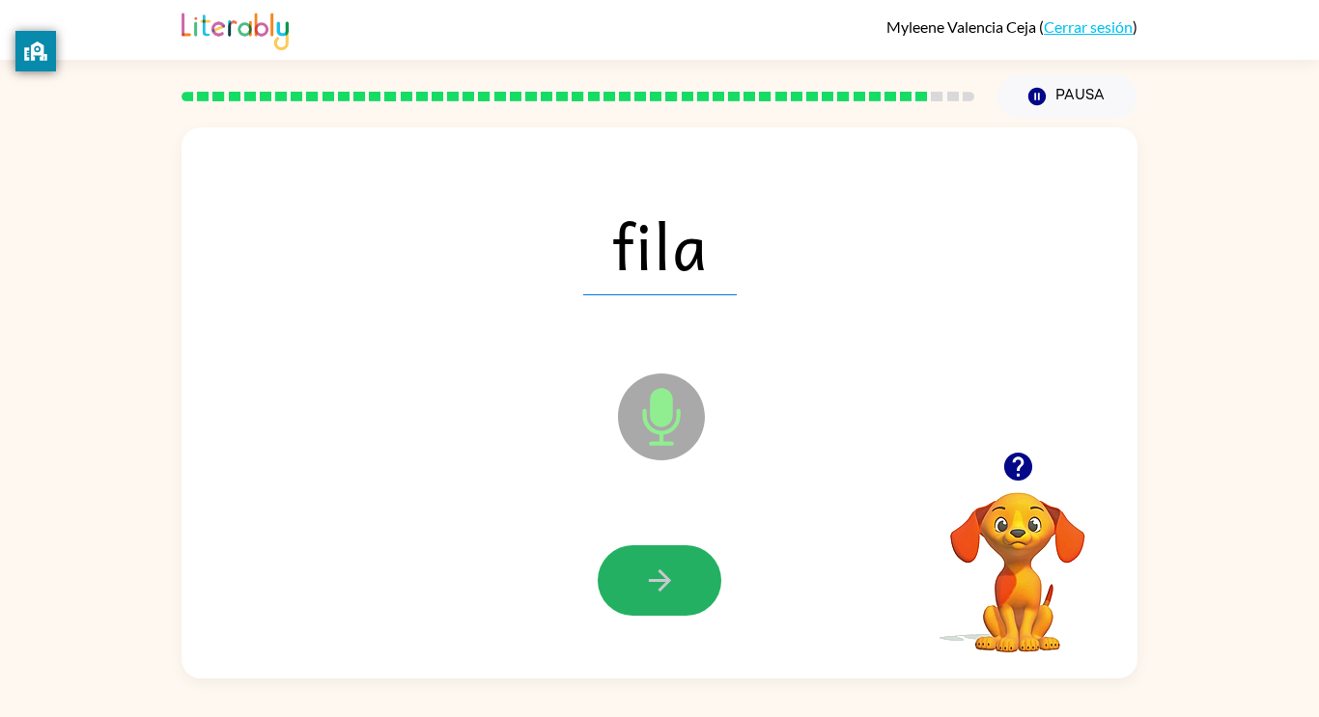
click at [656, 577] on icon "button" at bounding box center [660, 581] width 34 height 34
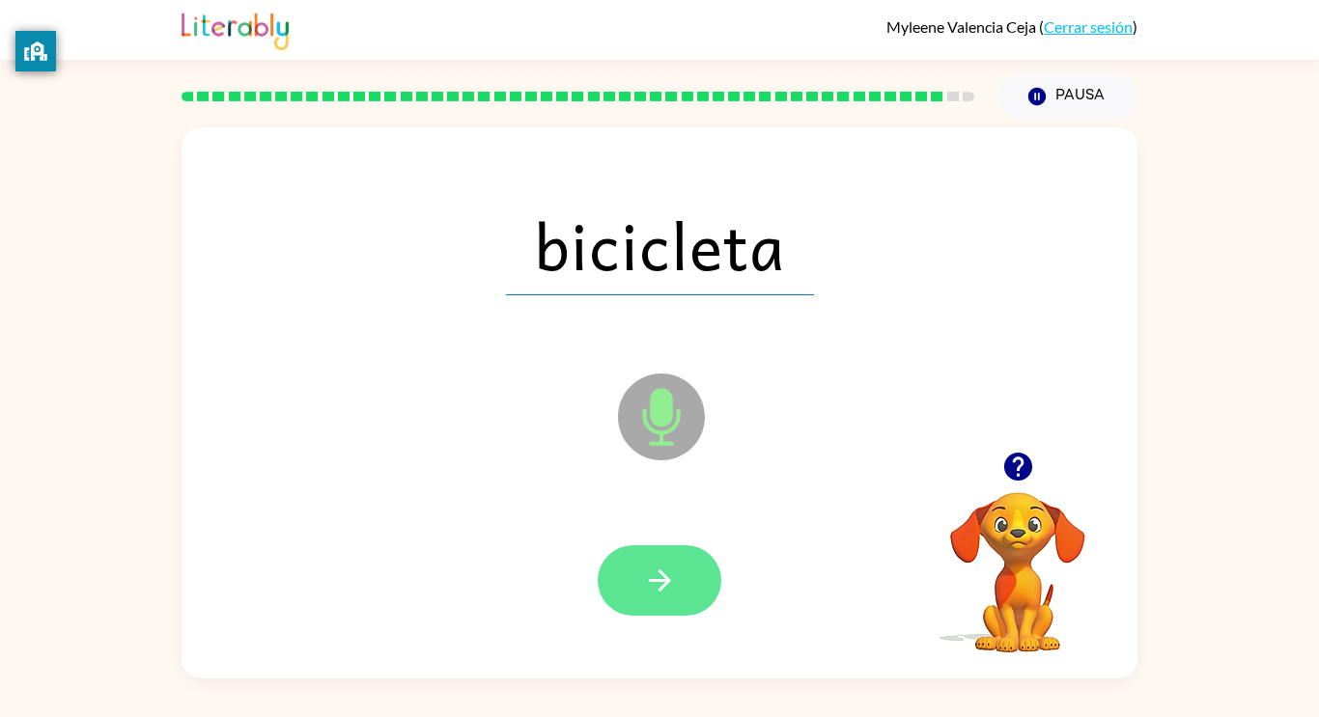
click at [660, 577] on icon "button" at bounding box center [660, 581] width 34 height 34
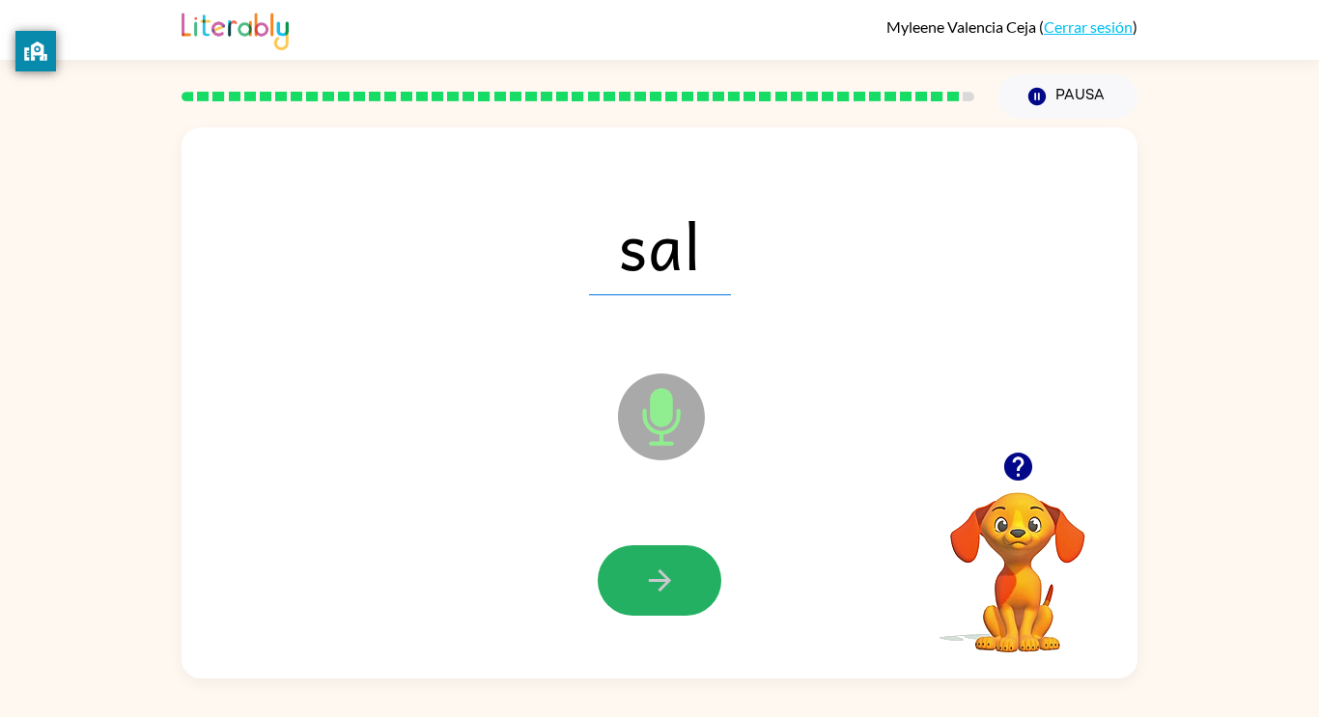
click at [659, 579] on icon "button" at bounding box center [659, 581] width 22 height 22
